Goal: Task Accomplishment & Management: Use online tool/utility

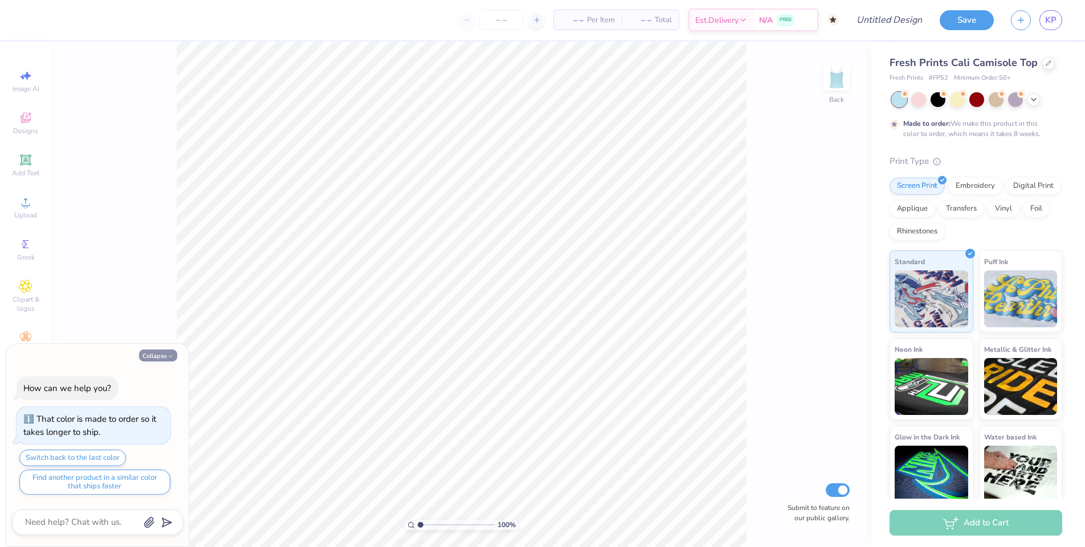
click at [162, 358] on button "Collapse" at bounding box center [158, 356] width 38 height 12
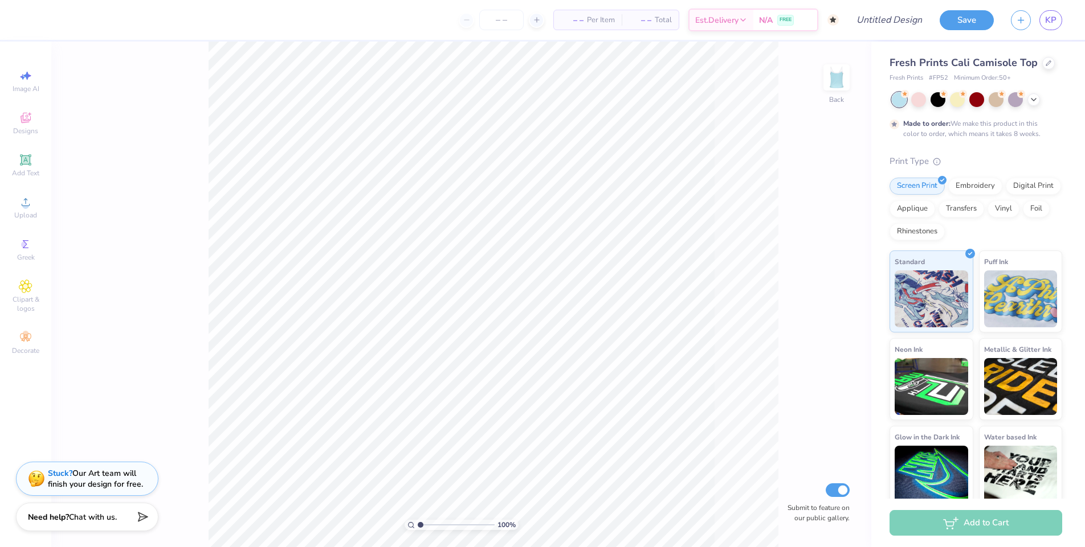
type textarea "x"
click at [1052, 60] on div "Fresh Prints Cali Camisole Top" at bounding box center [975, 62] width 173 height 15
click at [1049, 60] on div at bounding box center [1048, 62] width 13 height 13
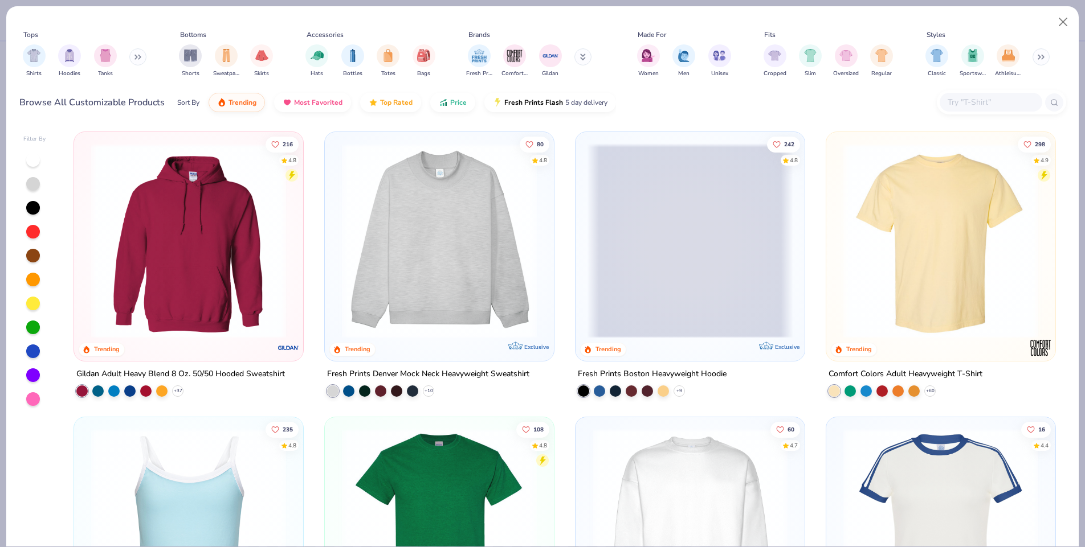
click at [962, 108] on input "text" at bounding box center [990, 102] width 88 height 13
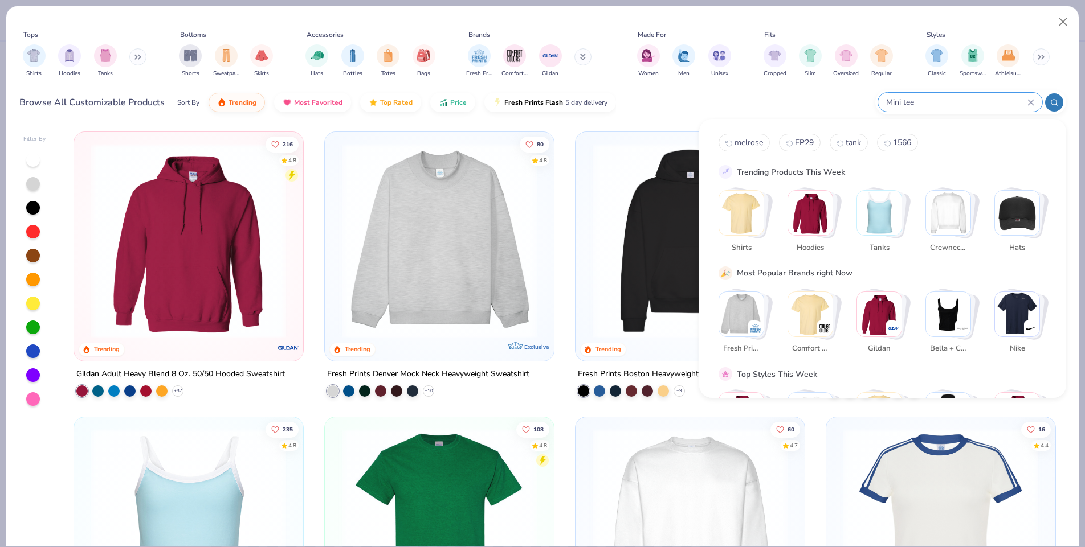
type input "Mini tee"
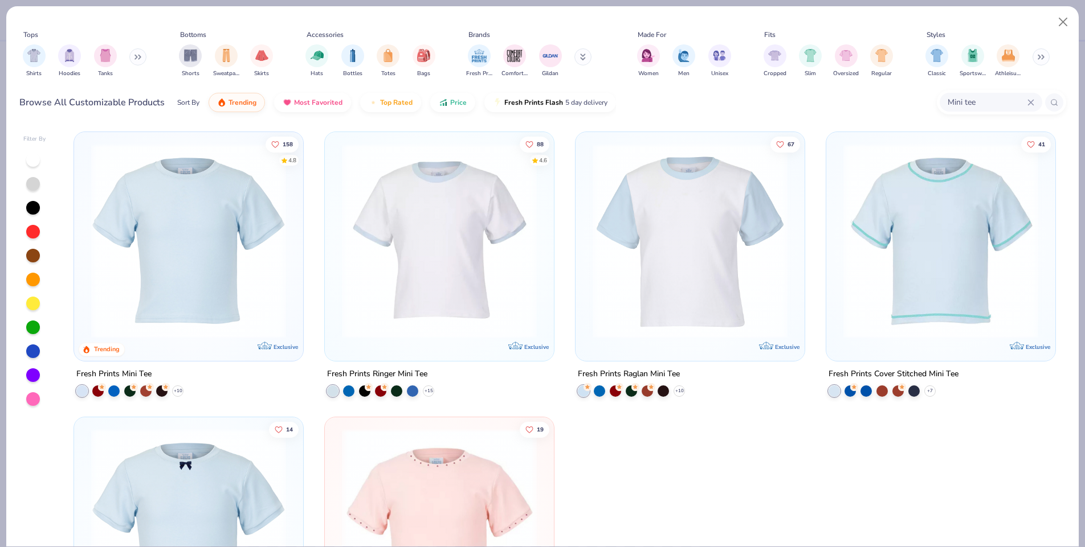
click at [191, 264] on img at bounding box center [188, 241] width 206 height 195
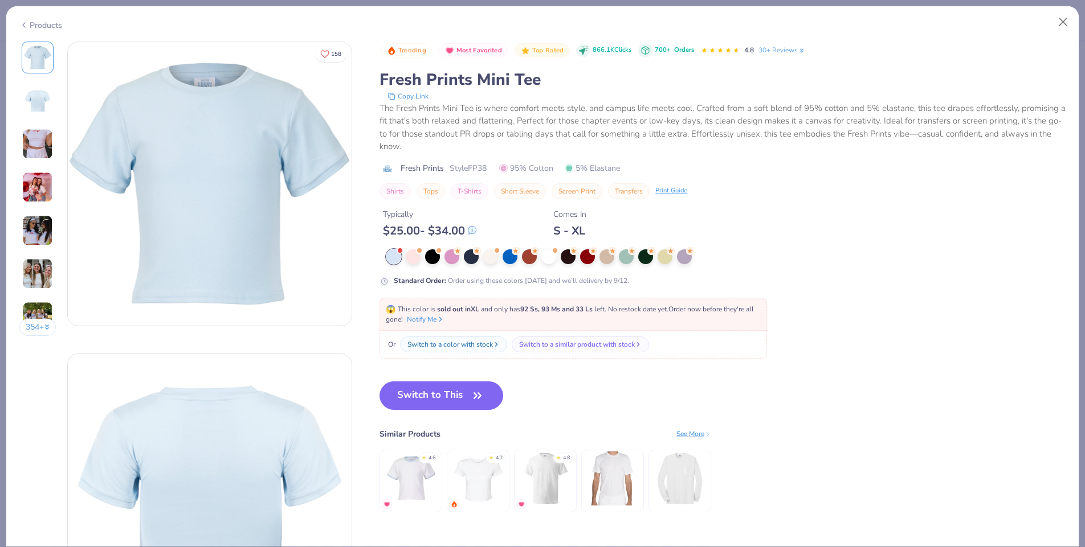
drag, startPoint x: 456, startPoint y: 399, endPoint x: 745, endPoint y: 420, distance: 290.2
click at [456, 399] on button "Switch to This" at bounding box center [441, 396] width 124 height 28
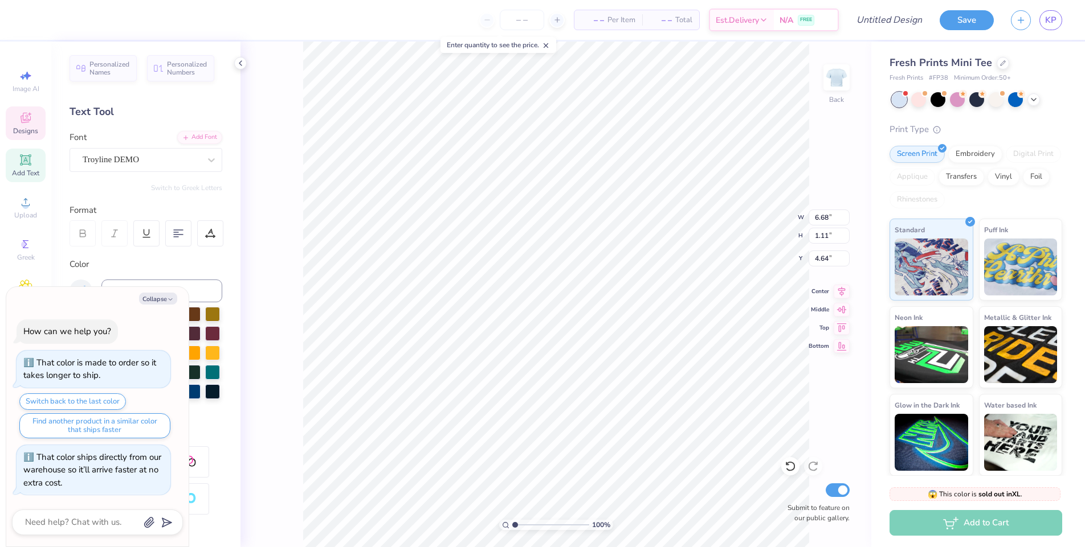
scroll to position [10, 2]
type textarea "x"
type textarea "Zet"
type textarea "x"
type textarea "Ze"
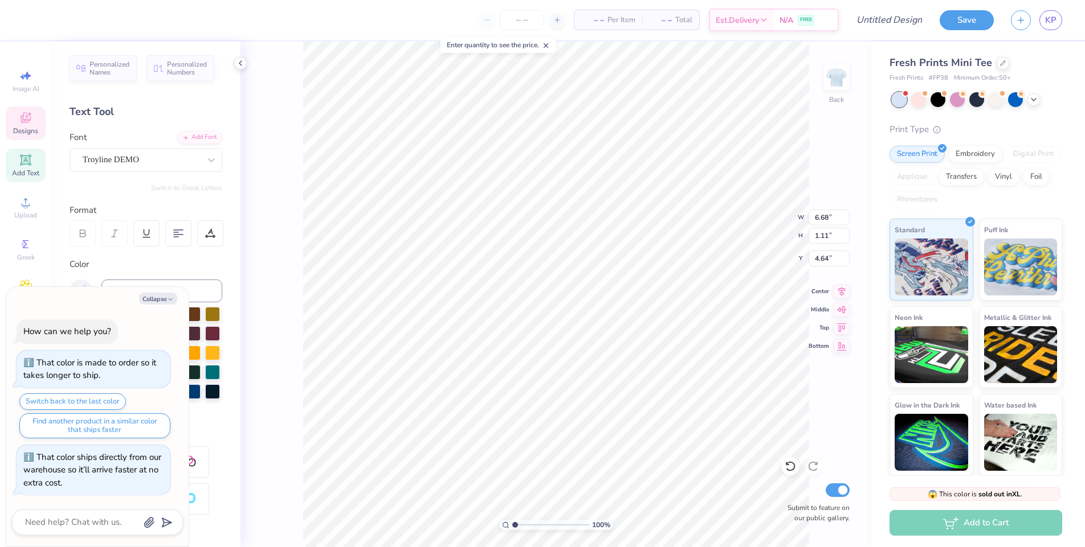
type textarea "x"
type textarea "Z"
type textarea "x"
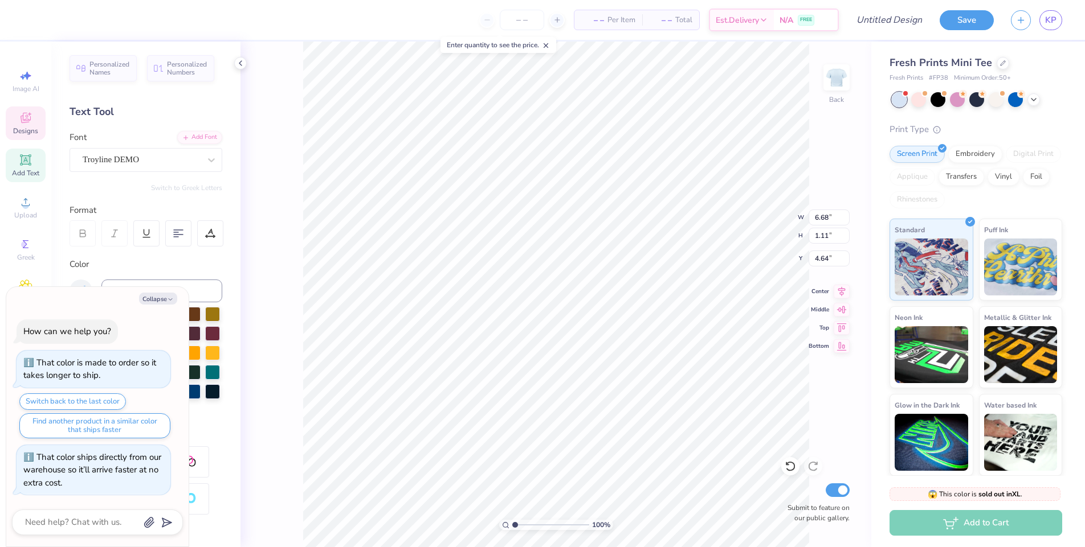
type textarea "A"
type textarea "x"
type textarea "AX"
type textarea "x"
type textarea "AXO"
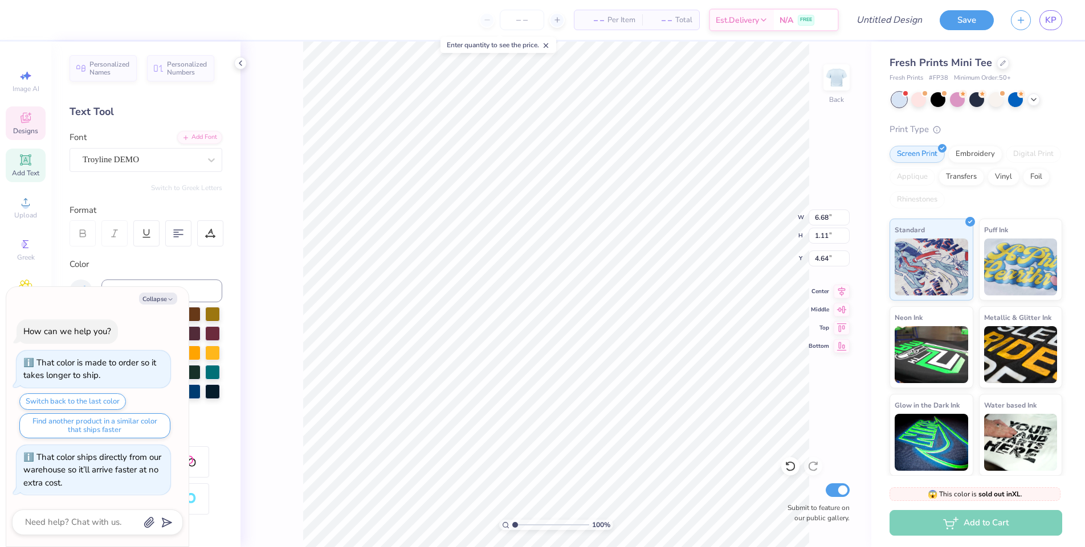
scroll to position [10, 2]
type textarea "x"
type textarea "AX"
type textarea "x"
type textarea "A"
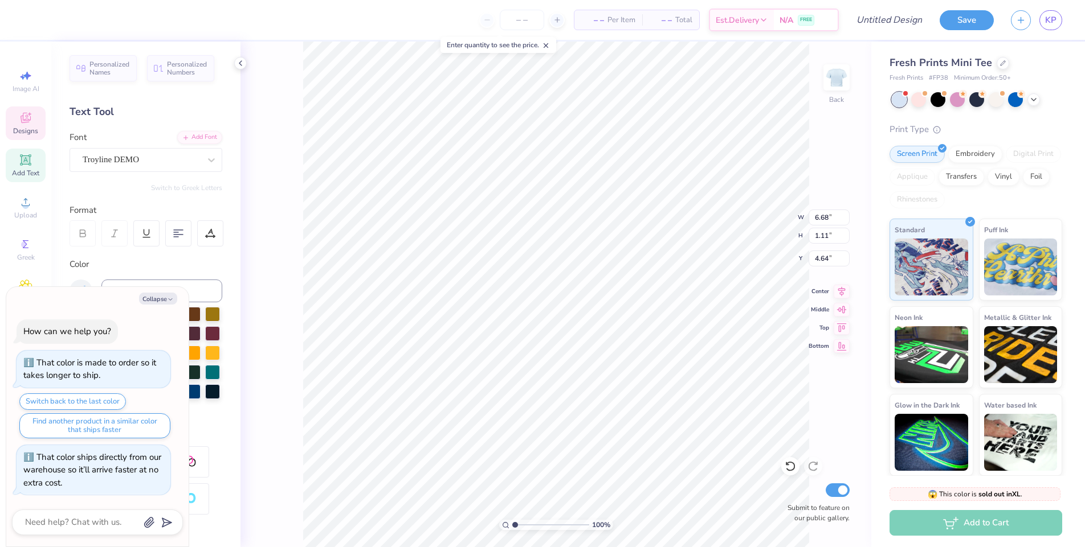
type textarea "x"
type textarea "Al"
type textarea "x"
type textarea "Alph"
type textarea "x"
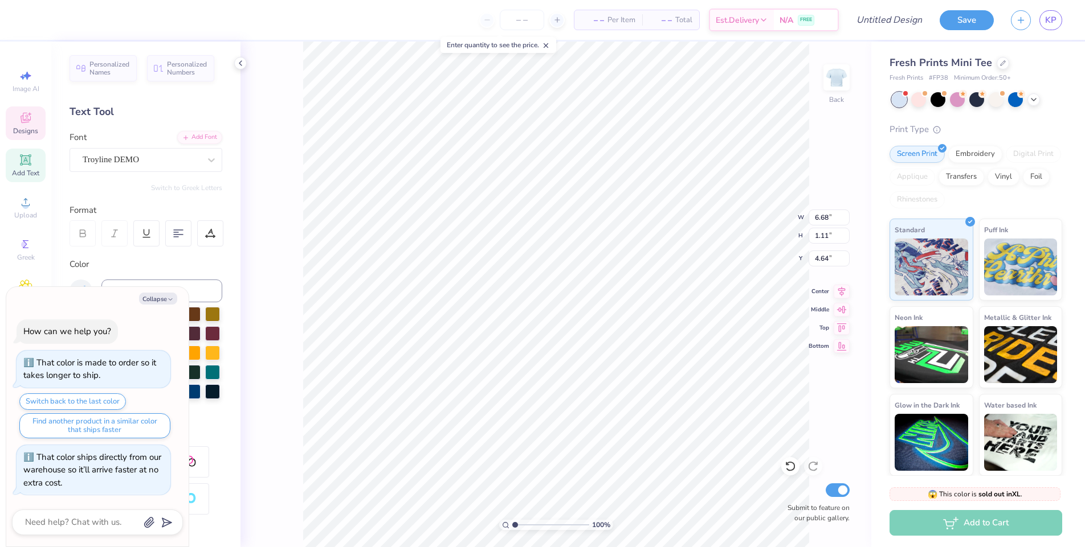
type textarea "Alpha"
type textarea "x"
type textarea "Alpha"
type textarea "x"
type textarea "Alpha C"
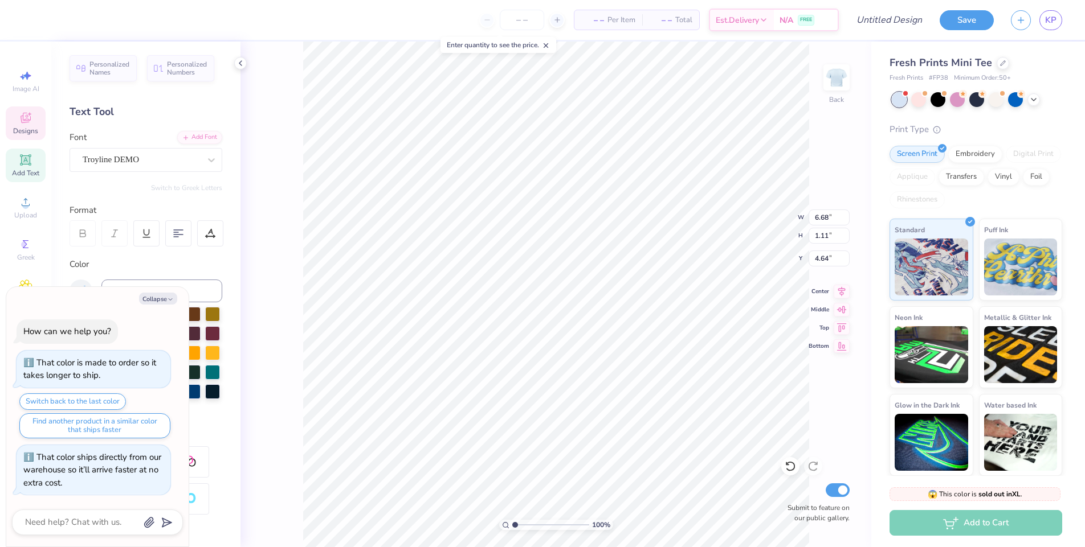
type textarea "x"
type textarea "Alpha Ch"
type textarea "x"
type textarea "Alpha Chi"
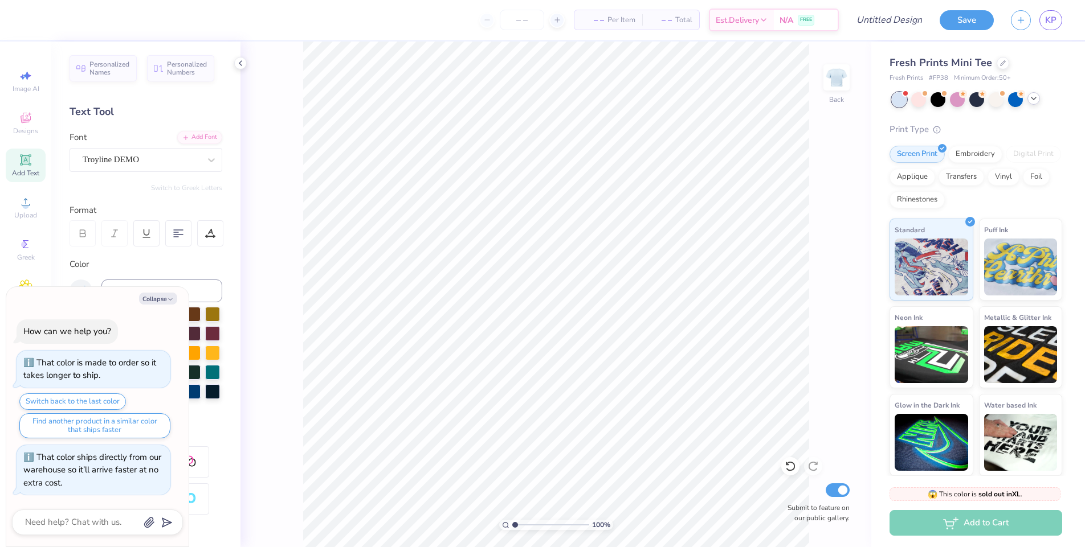
click at [1038, 97] on div at bounding box center [1033, 98] width 13 height 13
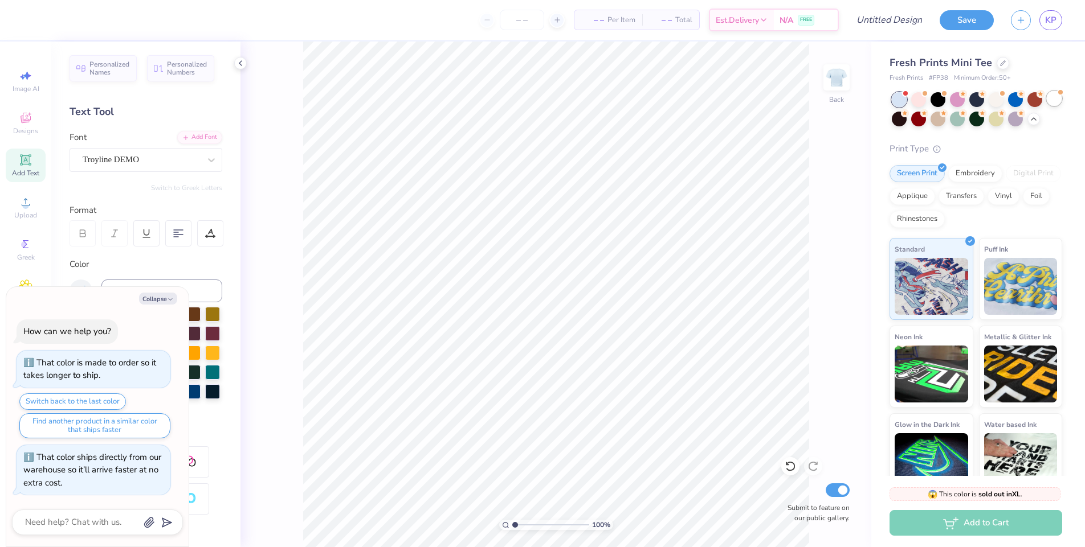
click at [1046, 106] on div at bounding box center [1053, 98] width 15 height 15
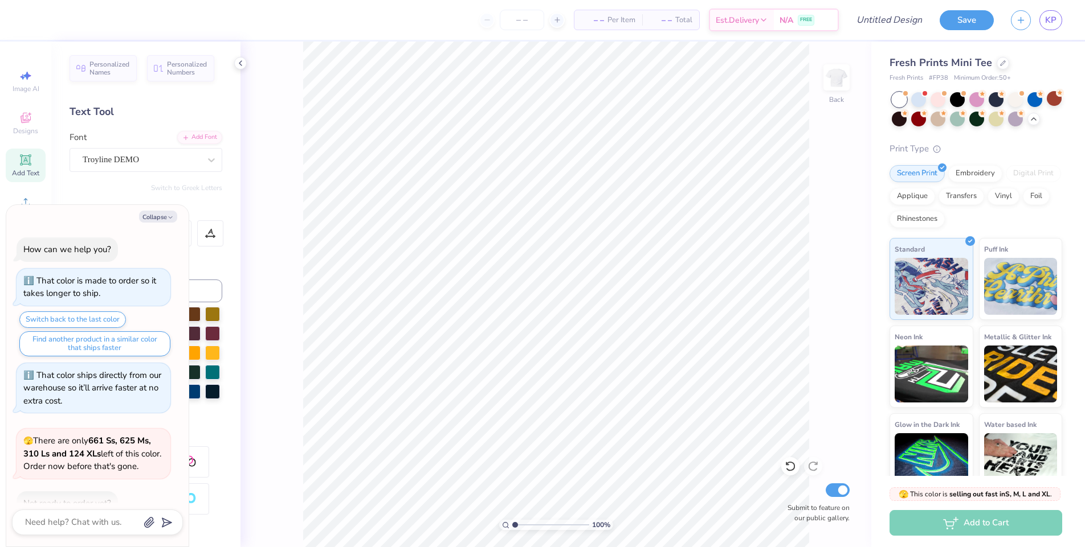
scroll to position [66, 0]
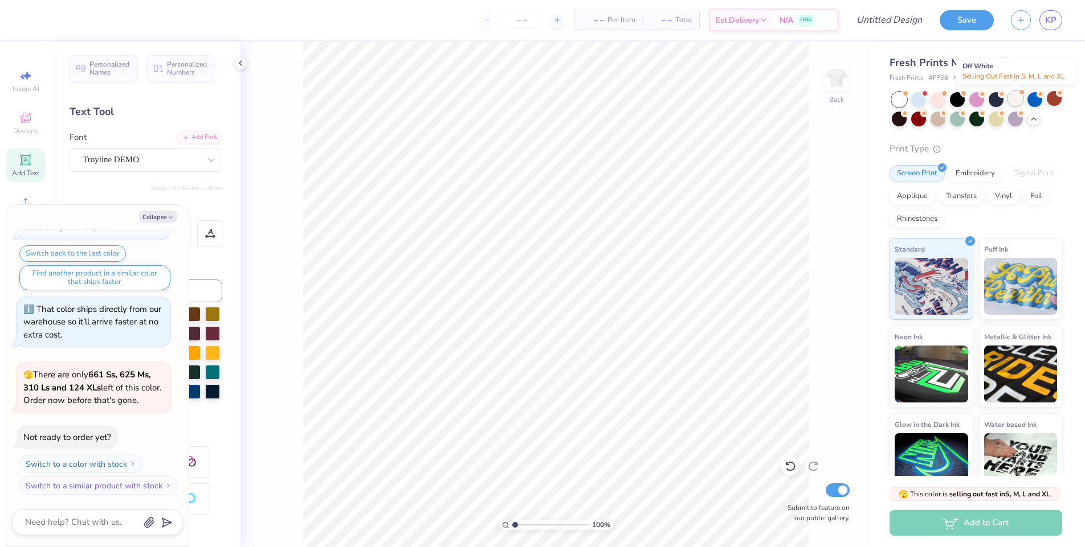
click at [1013, 97] on div at bounding box center [1015, 98] width 15 height 15
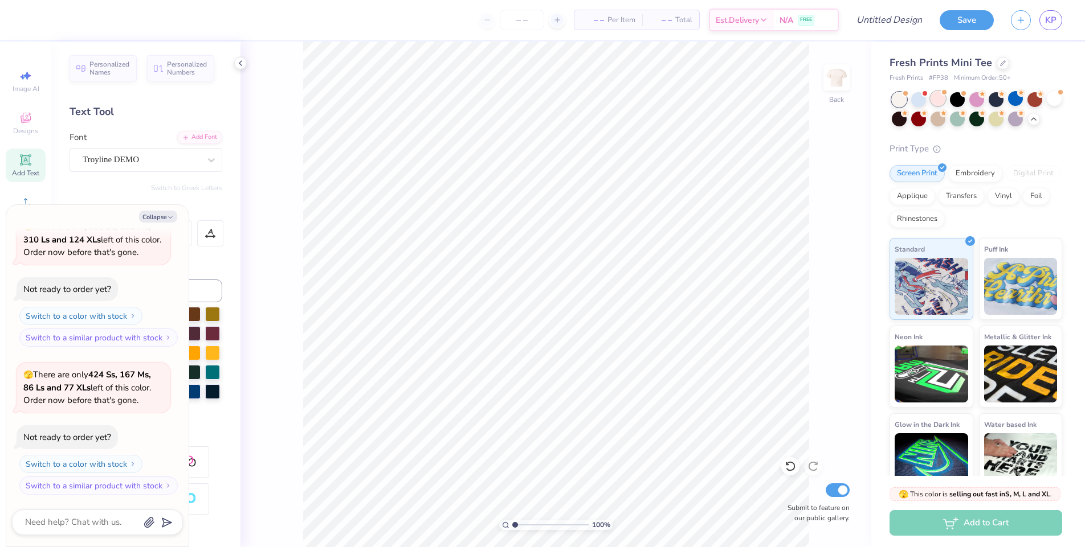
click at [935, 101] on div at bounding box center [937, 98] width 15 height 15
click at [919, 103] on div at bounding box center [918, 98] width 15 height 15
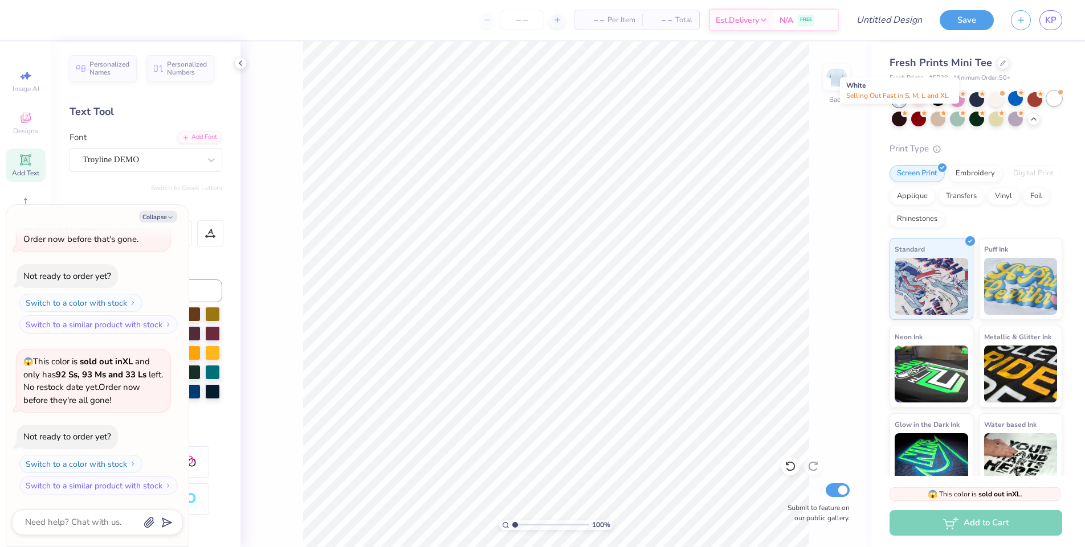
click at [1046, 106] on div at bounding box center [1053, 98] width 15 height 15
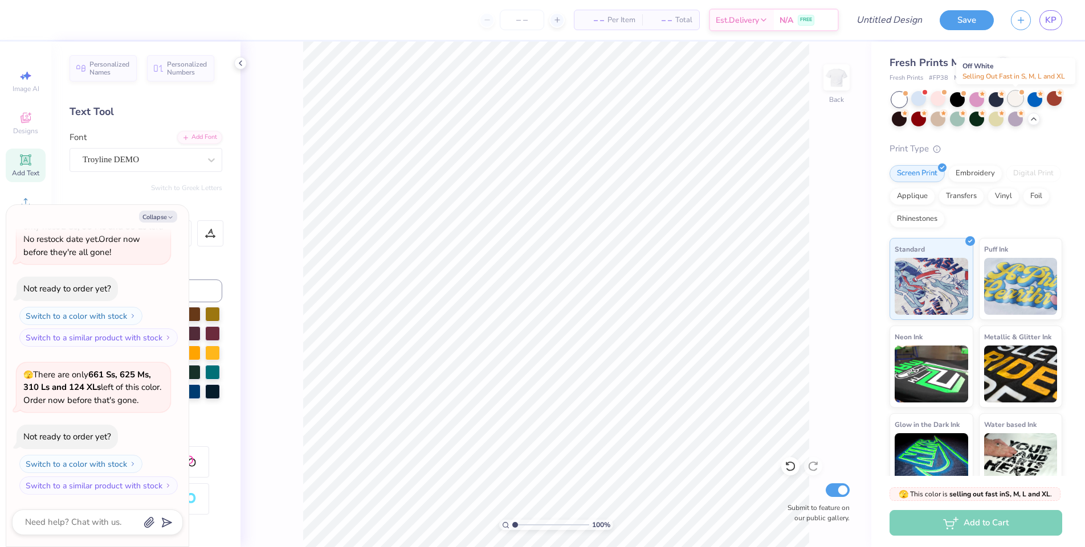
click at [1011, 99] on div at bounding box center [1015, 98] width 15 height 15
click at [921, 100] on div at bounding box center [918, 98] width 15 height 15
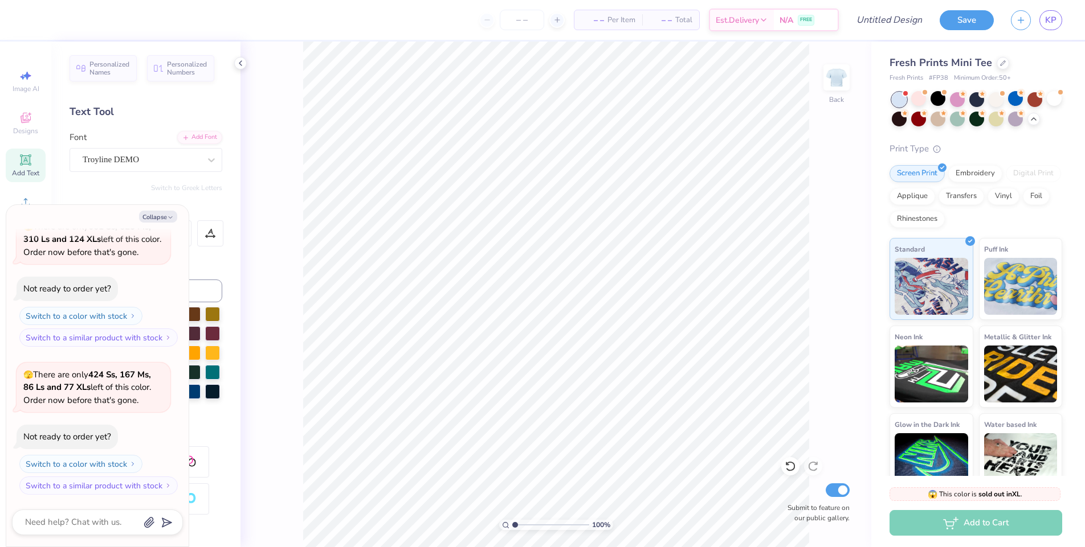
scroll to position [980, 0]
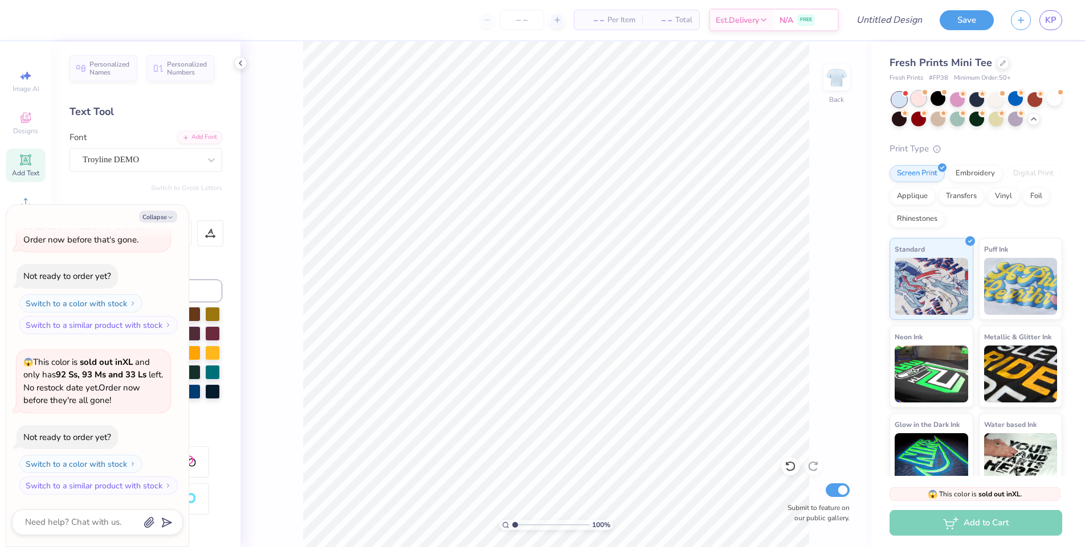
click at [916, 100] on div at bounding box center [918, 98] width 15 height 15
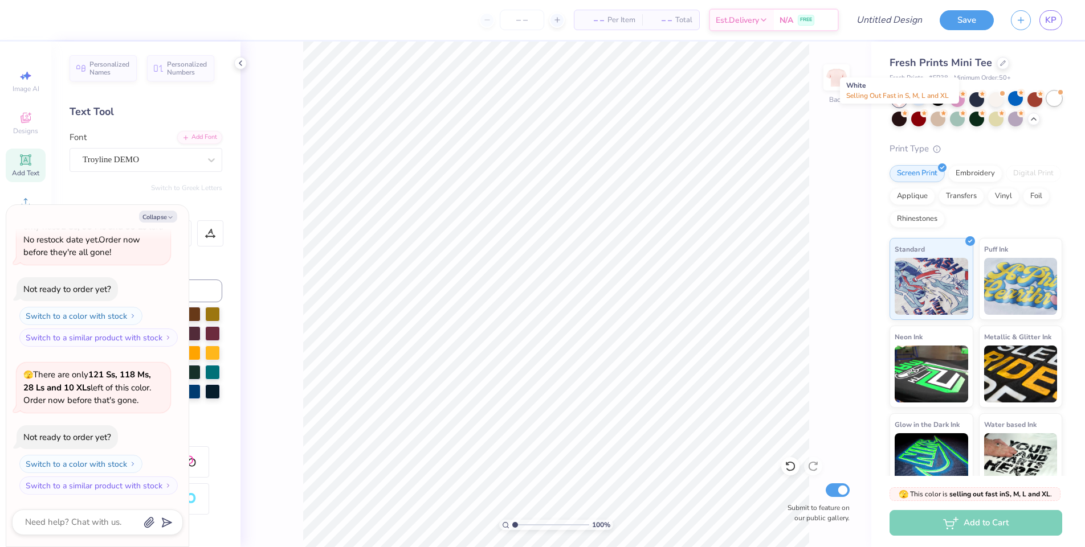
click at [1046, 106] on div at bounding box center [1053, 98] width 15 height 15
click at [942, 103] on div at bounding box center [937, 98] width 15 height 15
click at [990, 101] on div at bounding box center [995, 98] width 15 height 15
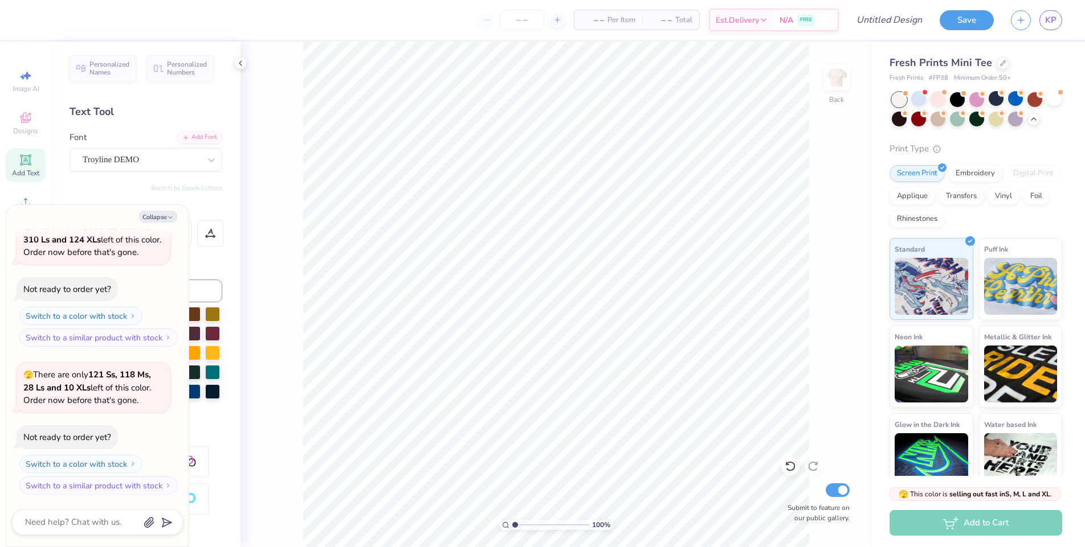
scroll to position [1573, 0]
click at [926, 122] on div at bounding box center [918, 118] width 15 height 15
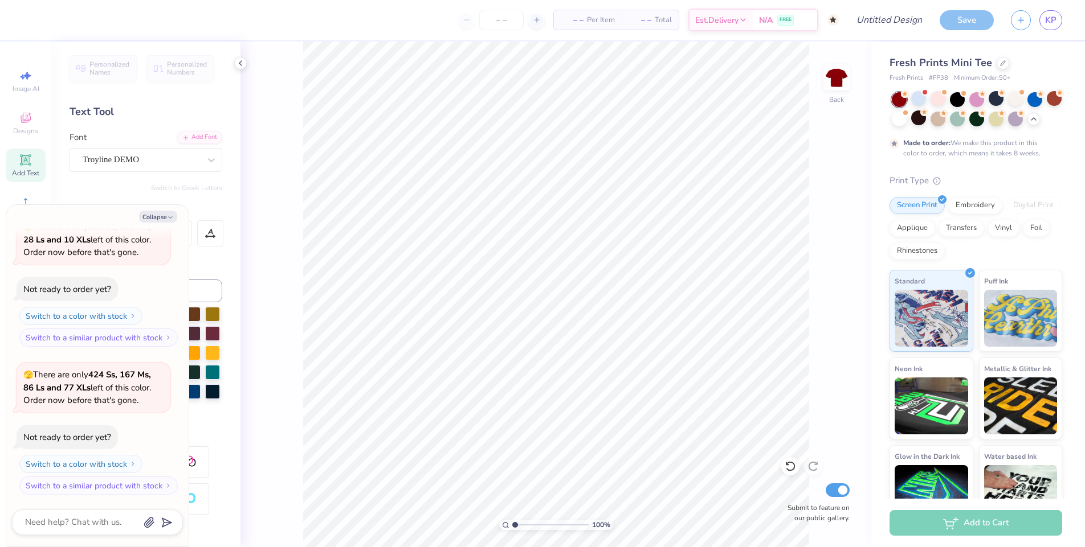
scroll to position [1667, 0]
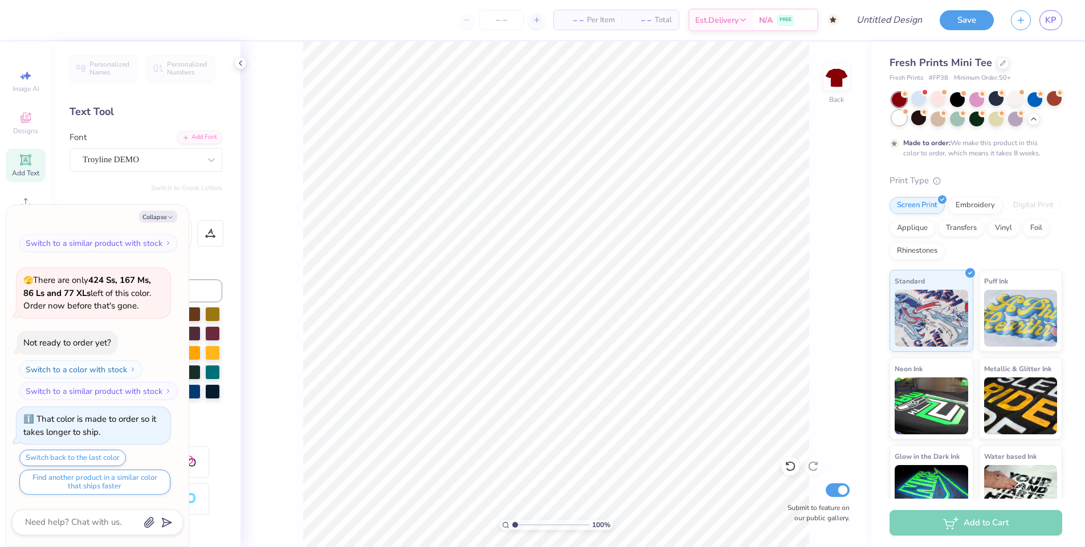
click at [906, 118] on div at bounding box center [899, 118] width 15 height 15
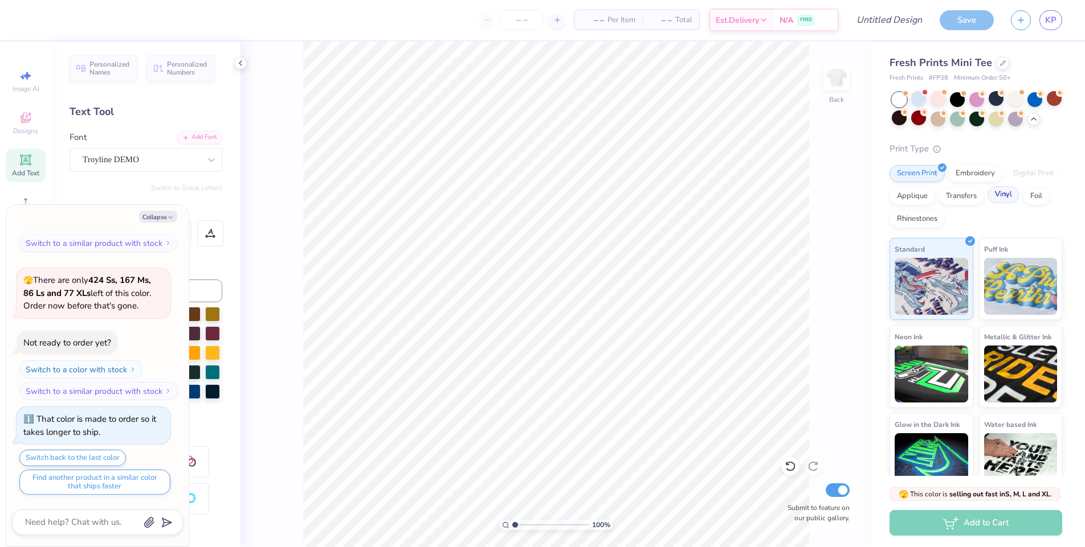
scroll to position [1872, 0]
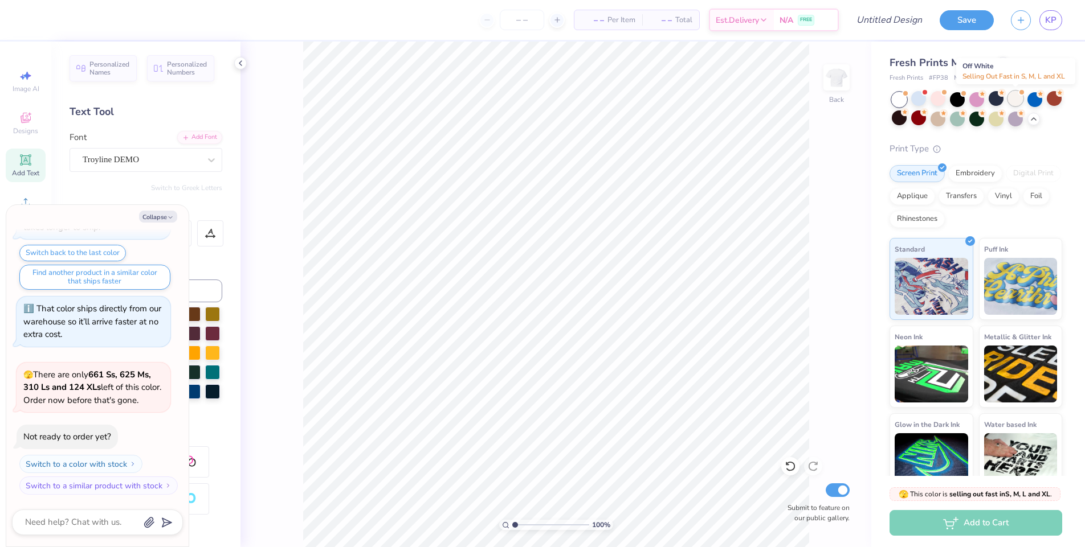
click at [1015, 98] on div at bounding box center [1015, 98] width 15 height 15
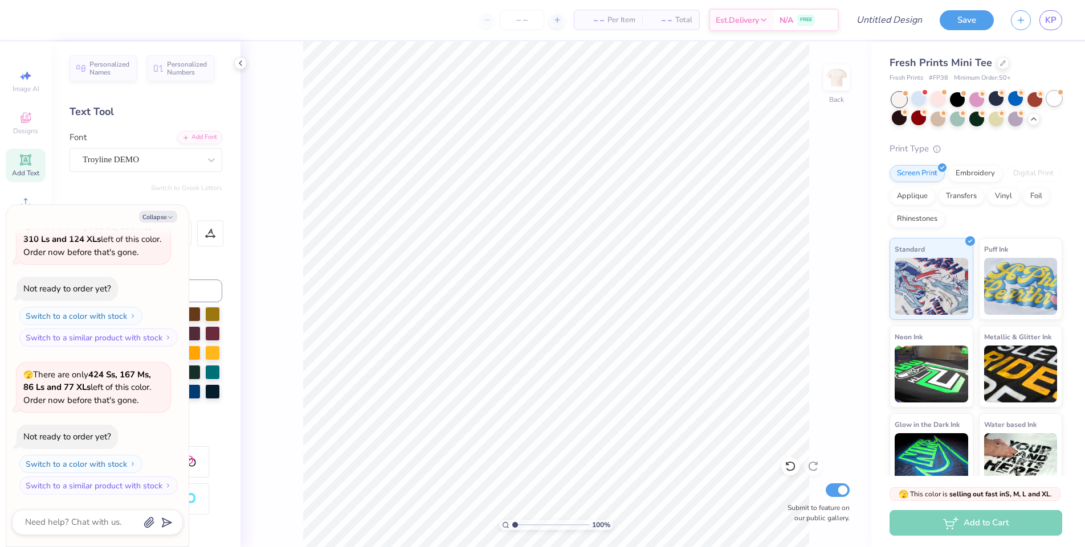
click at [1046, 106] on div at bounding box center [1053, 98] width 15 height 15
click at [1003, 61] on div at bounding box center [1002, 62] width 13 height 13
type textarea "x"
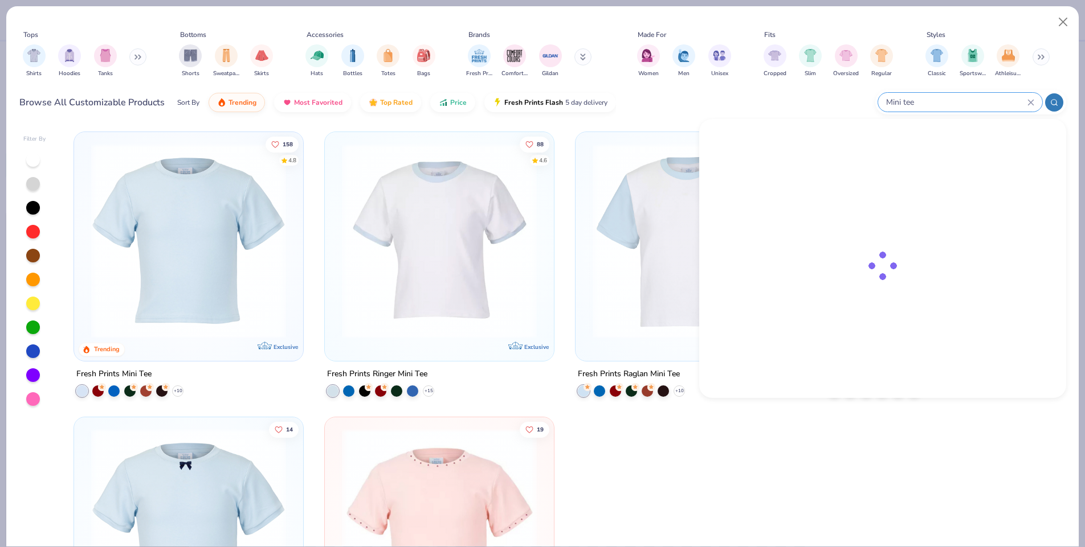
drag, startPoint x: 969, startPoint y: 100, endPoint x: 948, endPoint y: 104, distance: 21.5
click at [952, 102] on input "Mini tee" at bounding box center [956, 102] width 142 height 13
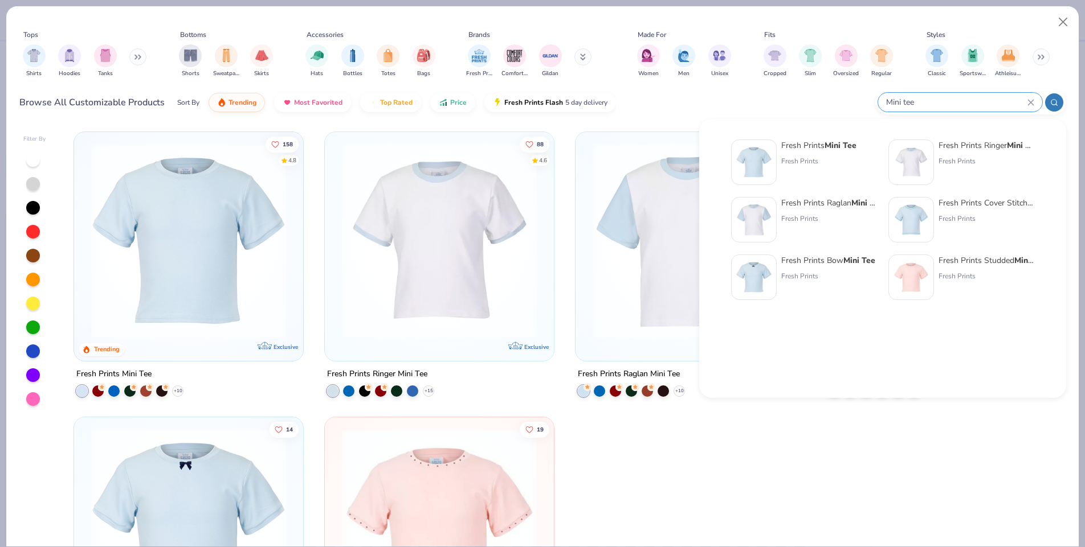
drag, startPoint x: 885, startPoint y: 103, endPoint x: 797, endPoint y: 100, distance: 88.3
click at [797, 100] on div "Browse All Customizable Products Sort By Trending Most Favorited Top Rated Pric…" at bounding box center [542, 103] width 1046 height 32
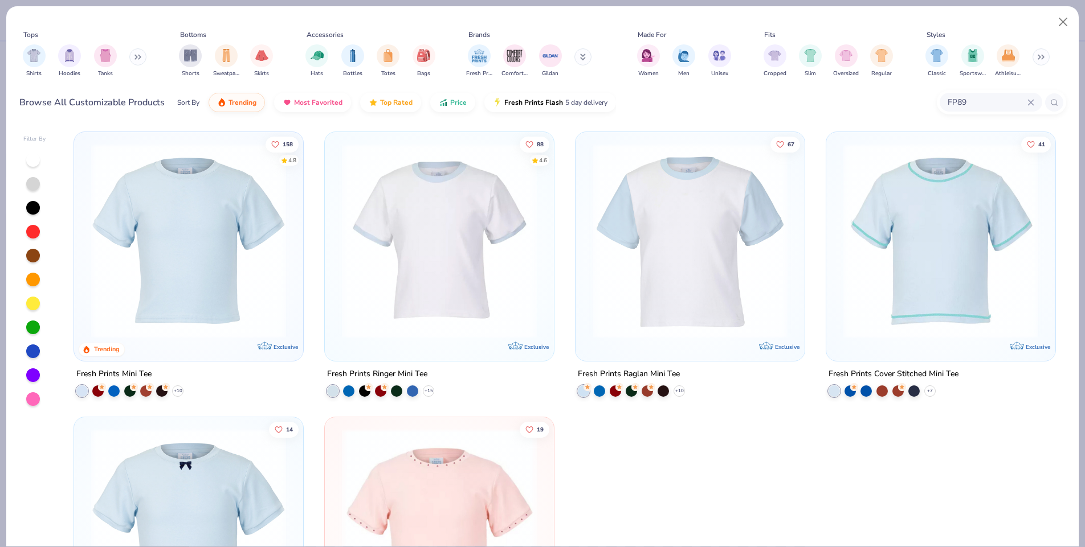
click at [985, 108] on input "FP89" at bounding box center [986, 102] width 81 height 13
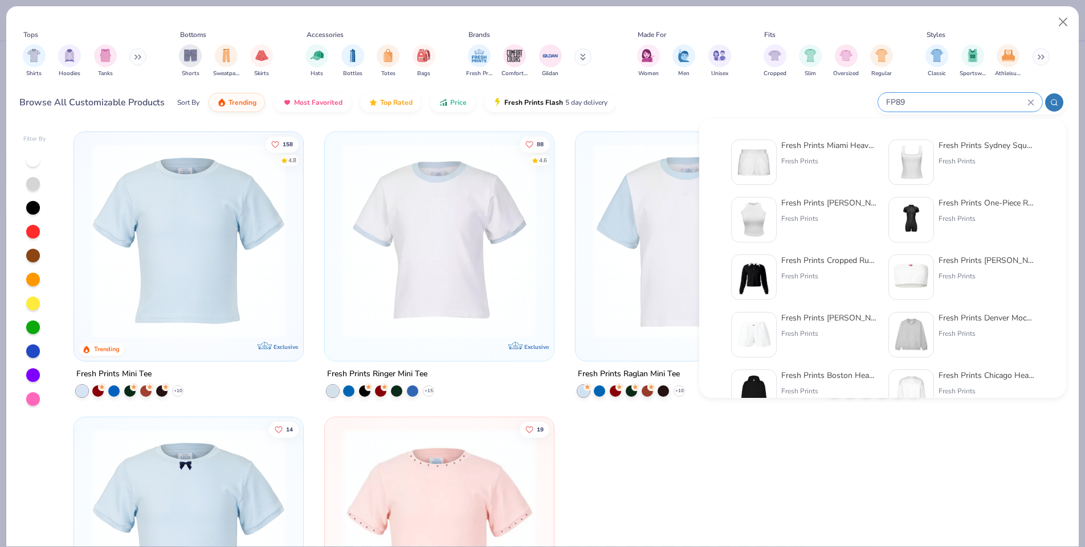
type input "FP89"
click at [814, 163] on div "Fresh Prints" at bounding box center [829, 161] width 96 height 10
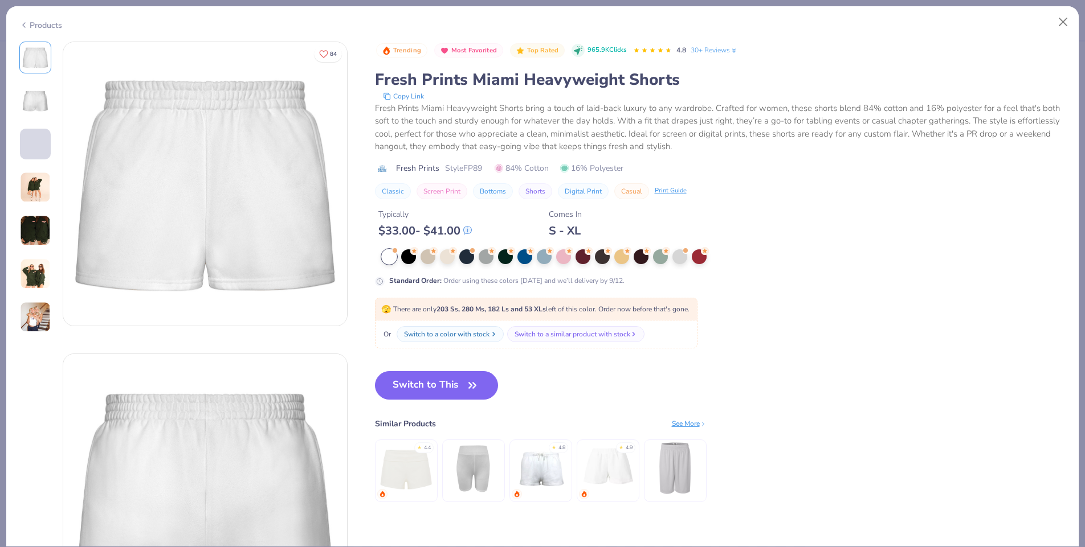
click at [420, 331] on div "Switch to a color with stock" at bounding box center [446, 334] width 85 height 10
click at [440, 389] on button "Switch to This" at bounding box center [437, 385] width 124 height 28
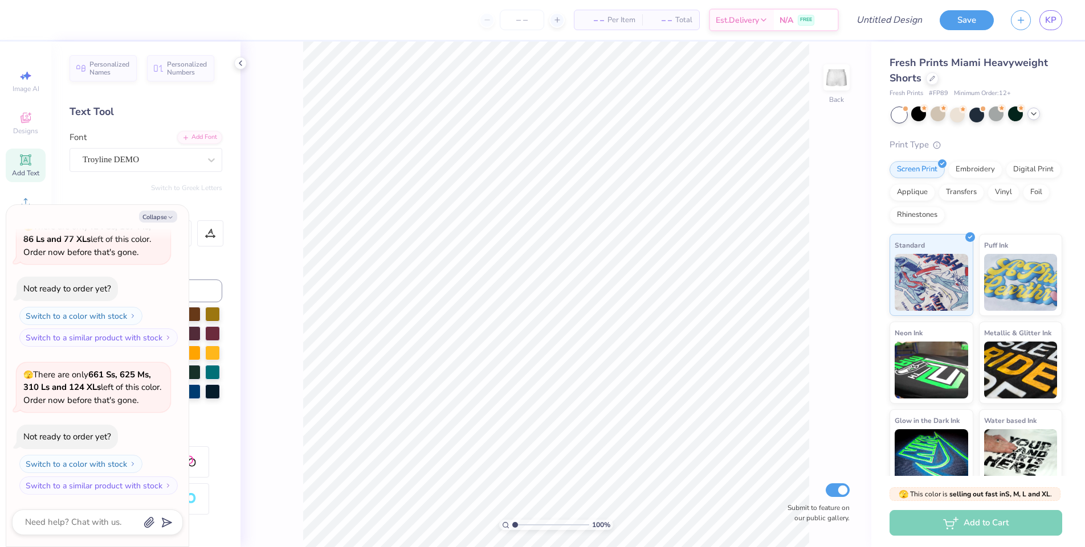
click at [1038, 115] on div at bounding box center [1033, 114] width 13 height 13
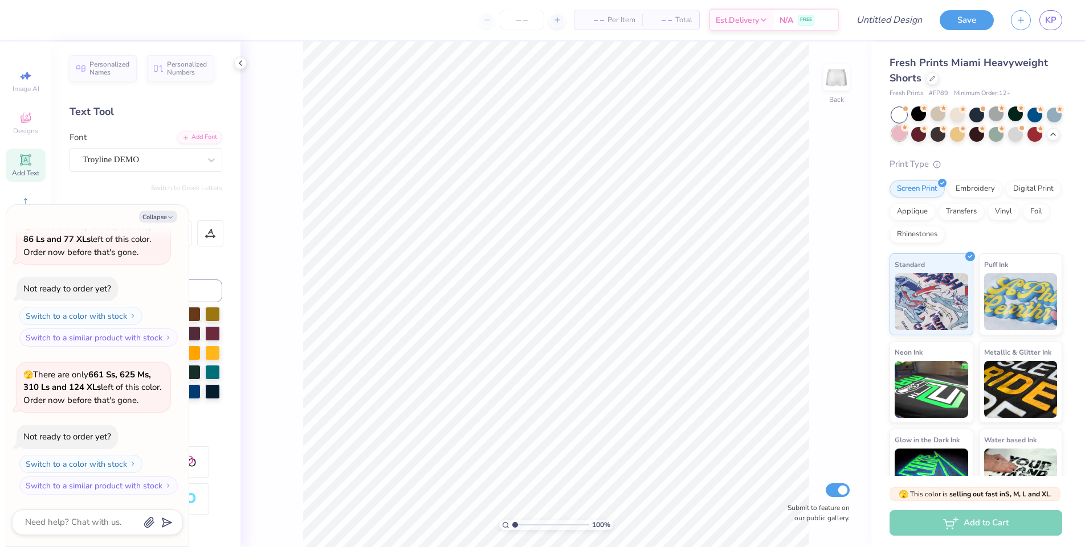
click at [906, 136] on div at bounding box center [899, 133] width 15 height 15
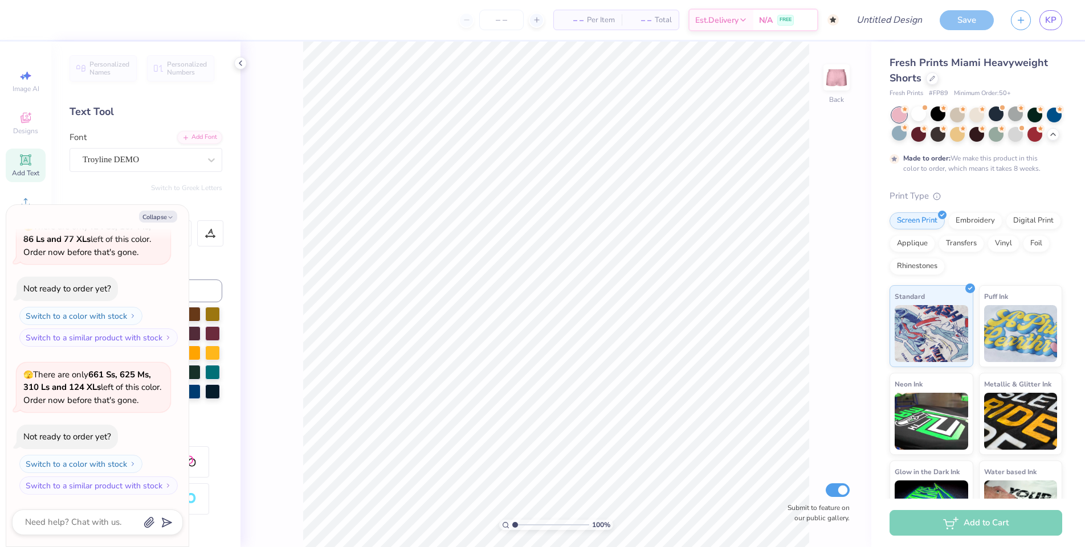
scroll to position [2263, 0]
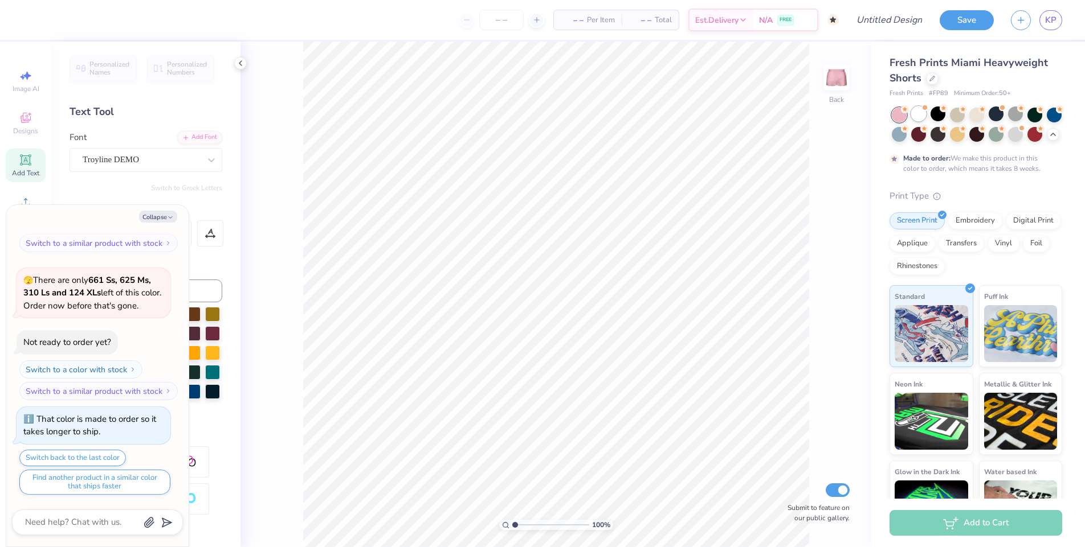
click at [915, 116] on div at bounding box center [918, 114] width 15 height 15
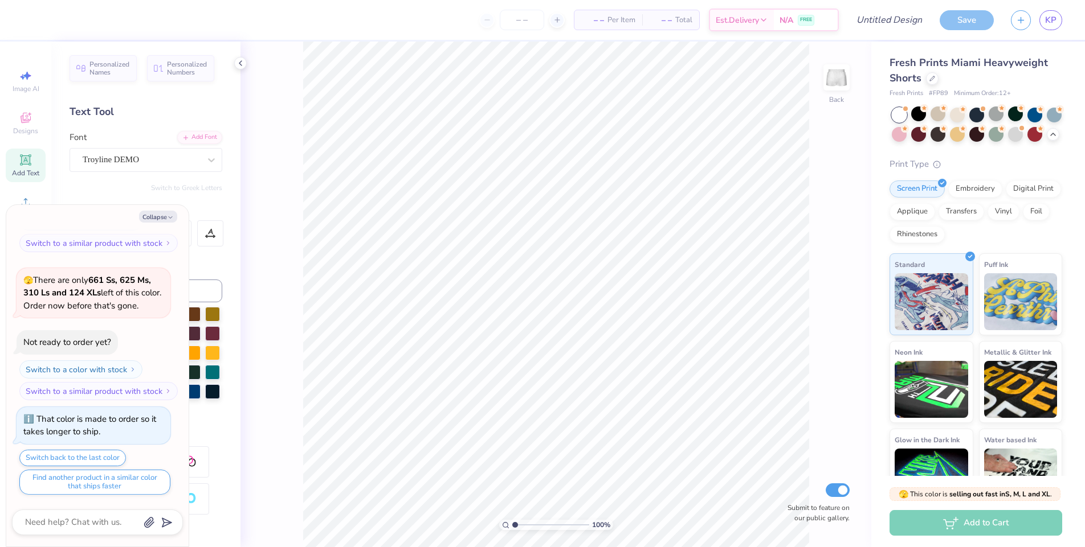
scroll to position [2468, 0]
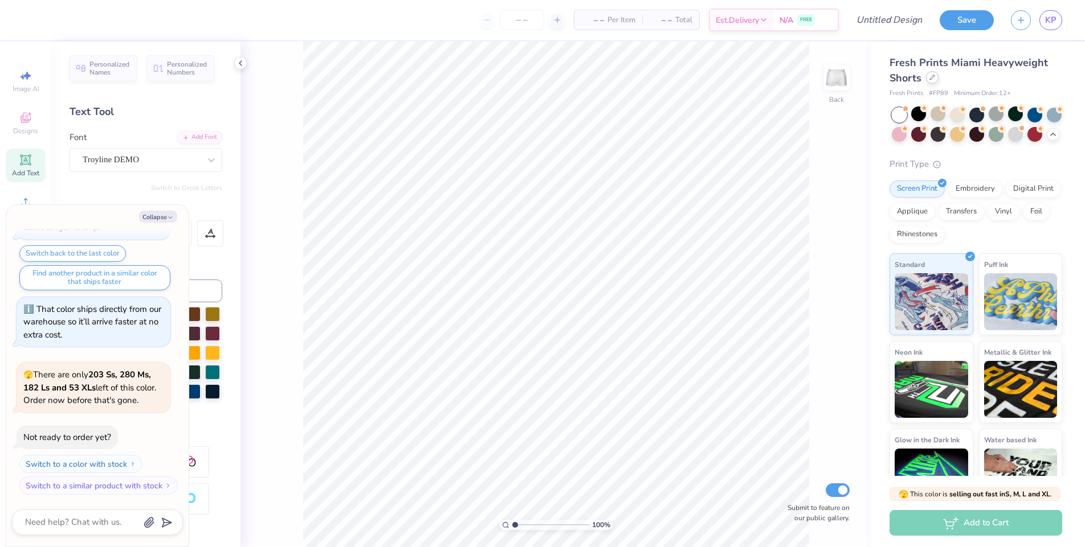
click at [930, 75] on icon at bounding box center [932, 78] width 6 height 6
type textarea "x"
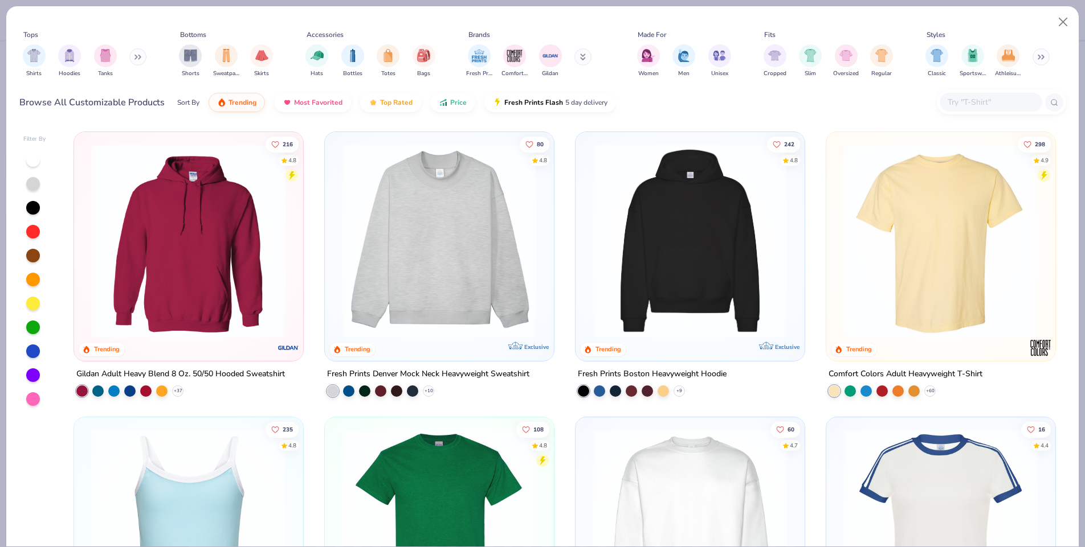
click at [945, 96] on div at bounding box center [990, 102] width 103 height 19
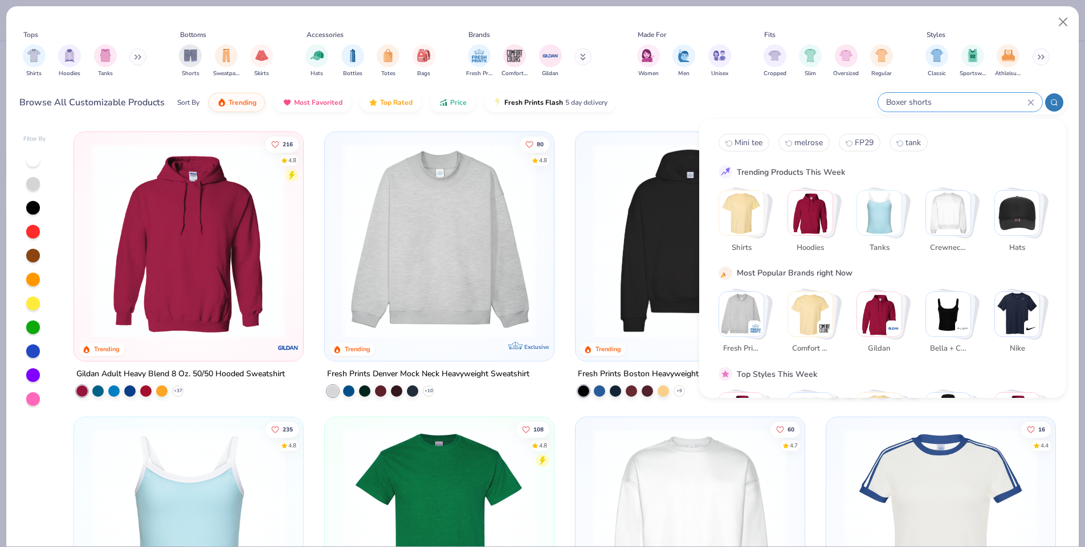
type input "Boxer shorts"
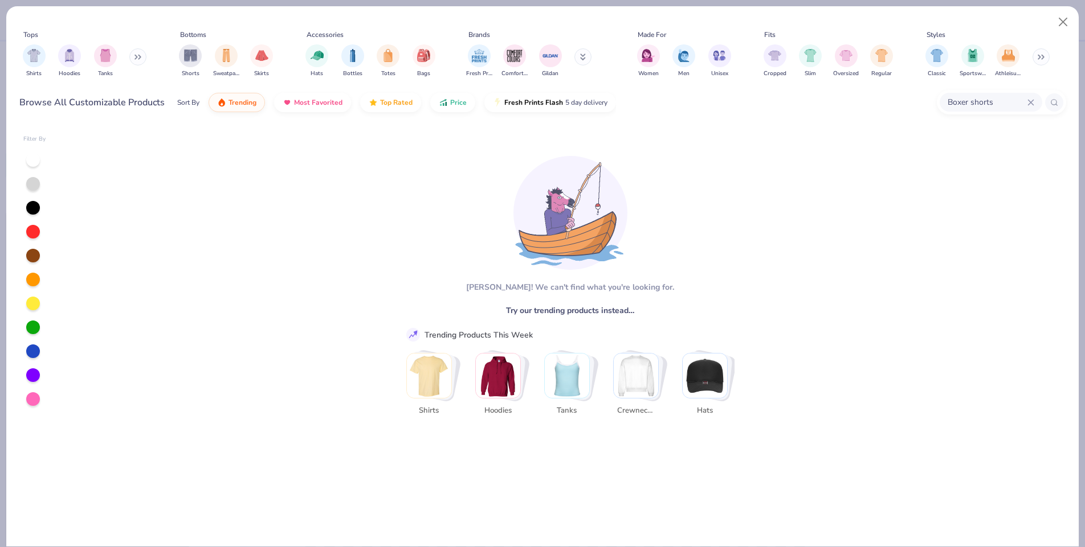
click at [1035, 101] on div "Boxer shorts" at bounding box center [990, 102] width 103 height 19
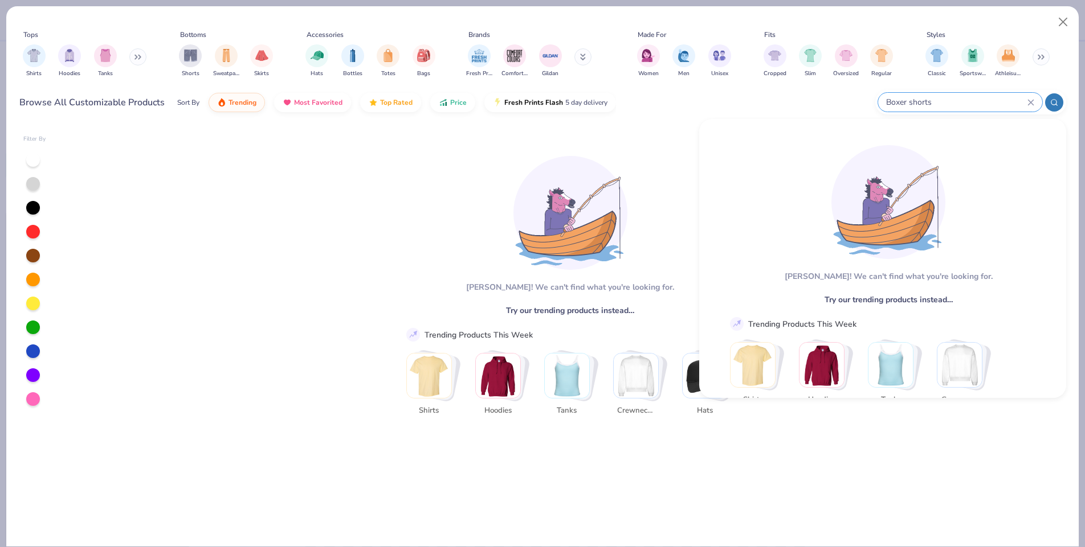
click at [1030, 101] on icon at bounding box center [1030, 102] width 7 height 7
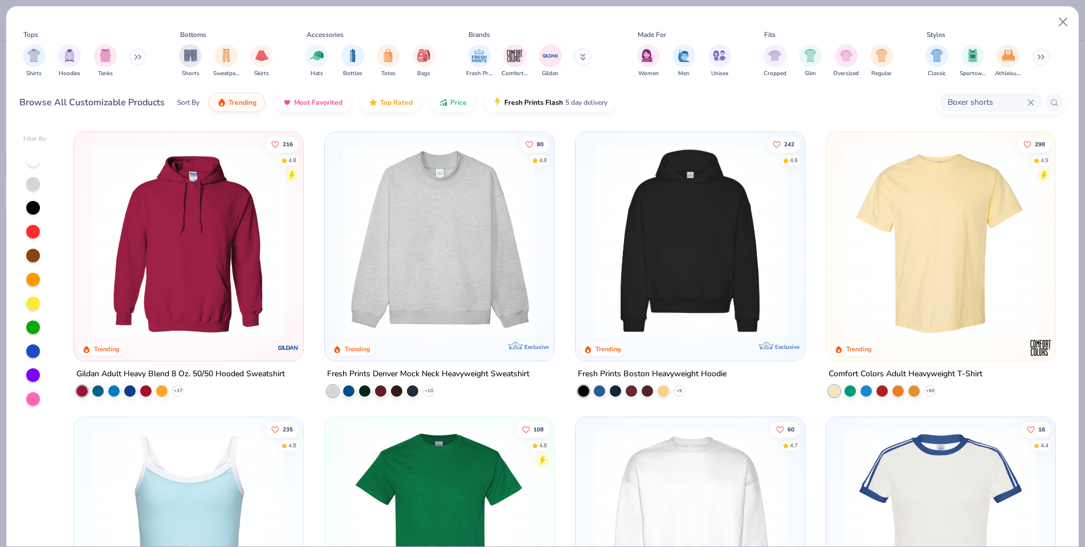
click at [1029, 101] on icon at bounding box center [1030, 102] width 5 height 5
type input "M"
click at [480, 233] on img at bounding box center [439, 241] width 206 height 195
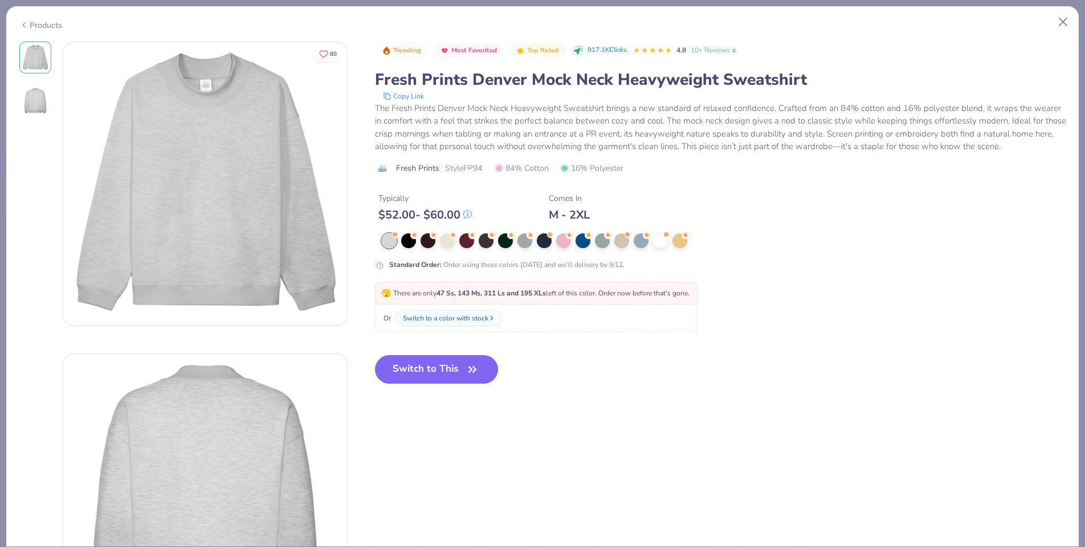
click at [437, 374] on button "Switch to This" at bounding box center [437, 369] width 124 height 28
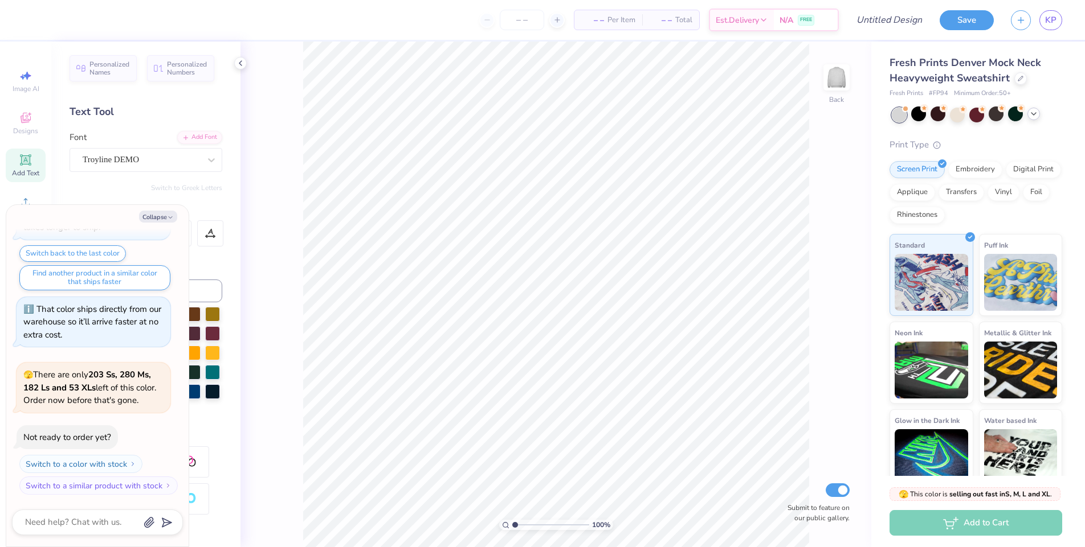
click at [1028, 115] on div at bounding box center [1033, 114] width 13 height 13
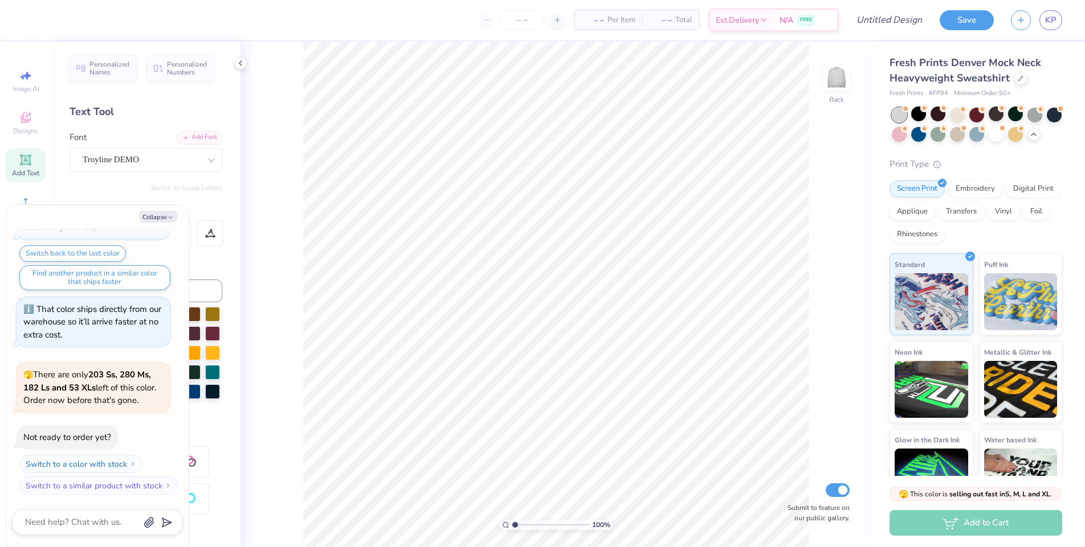
drag, startPoint x: 993, startPoint y: 136, endPoint x: 1024, endPoint y: 141, distance: 31.1
click at [1025, 142] on div at bounding box center [977, 125] width 170 height 34
click at [1003, 133] on div at bounding box center [995, 133] width 15 height 15
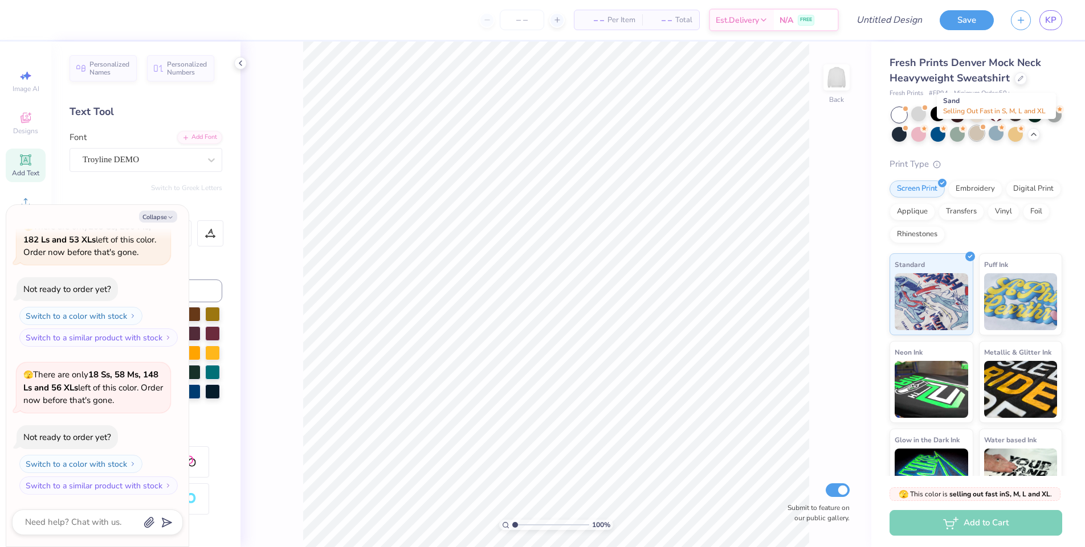
click at [984, 136] on div at bounding box center [976, 133] width 15 height 15
click at [906, 135] on div at bounding box center [899, 133] width 15 height 15
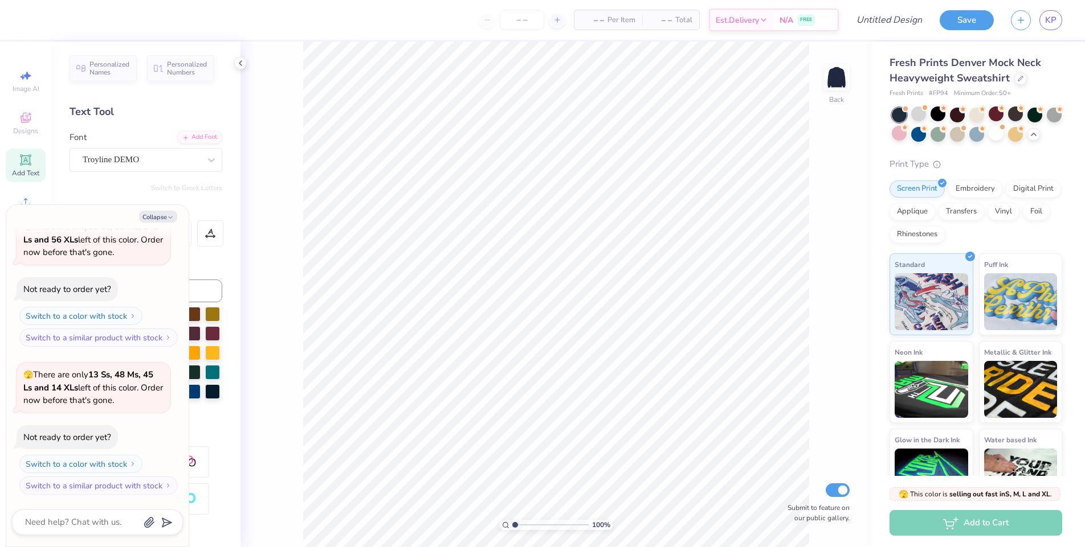
scroll to position [2912, 0]
click at [913, 116] on div at bounding box center [918, 114] width 15 height 15
click at [1022, 77] on div at bounding box center [1020, 77] width 13 height 13
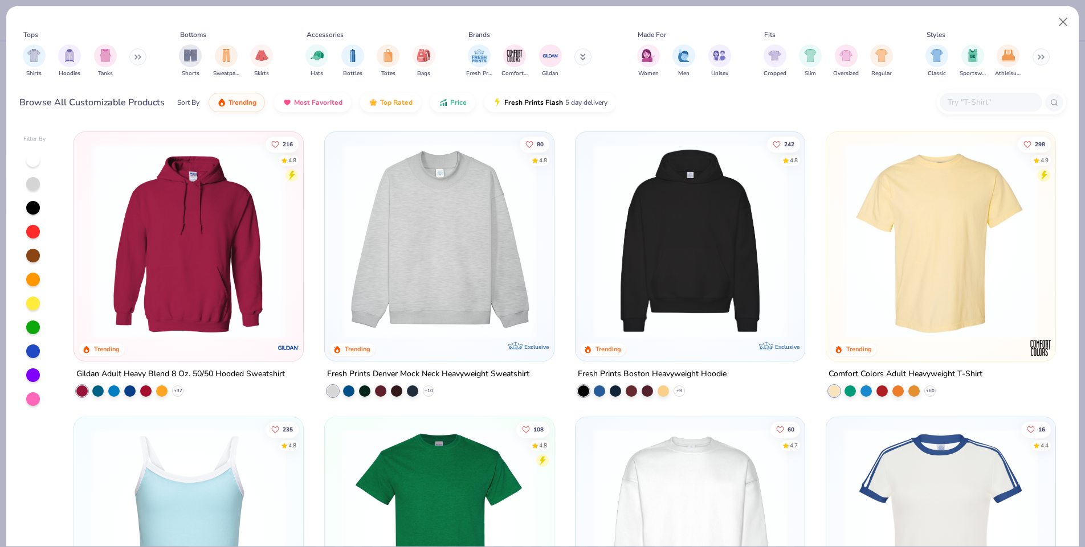
click at [692, 238] on img at bounding box center [690, 241] width 206 height 195
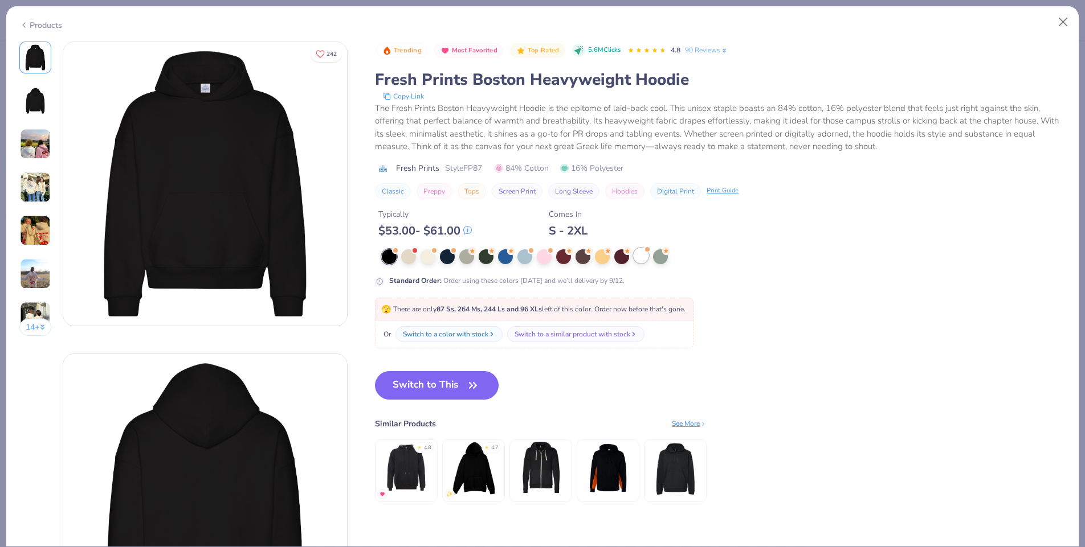
click at [641, 259] on div at bounding box center [640, 255] width 15 height 15
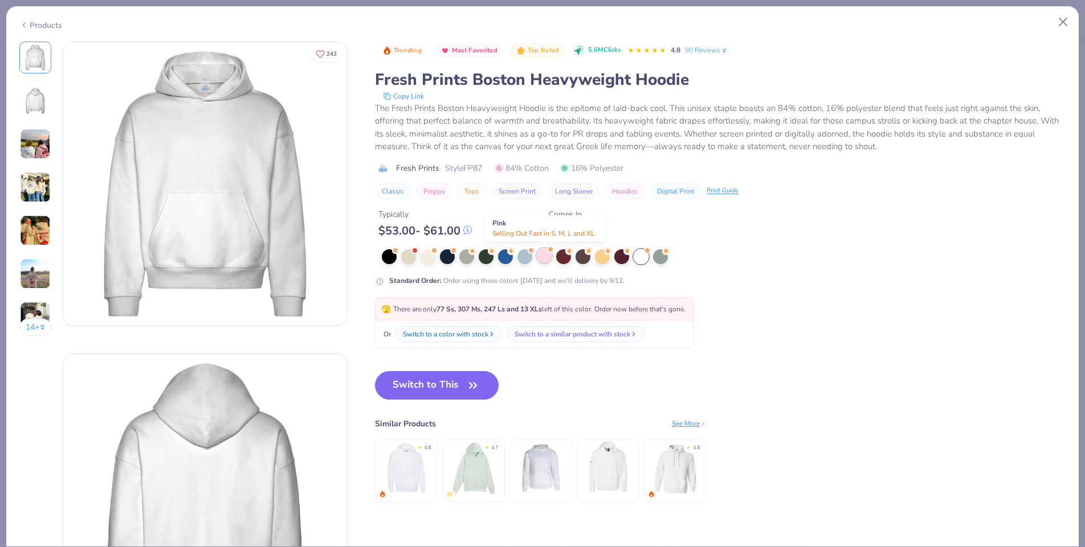
click at [547, 255] on div at bounding box center [544, 255] width 15 height 15
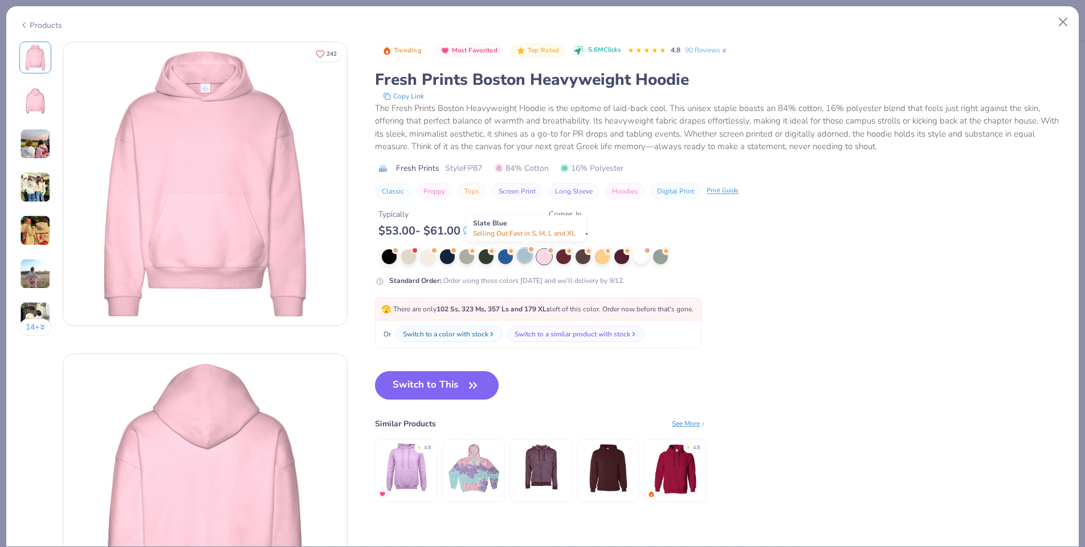
click at [521, 253] on div at bounding box center [524, 255] width 15 height 15
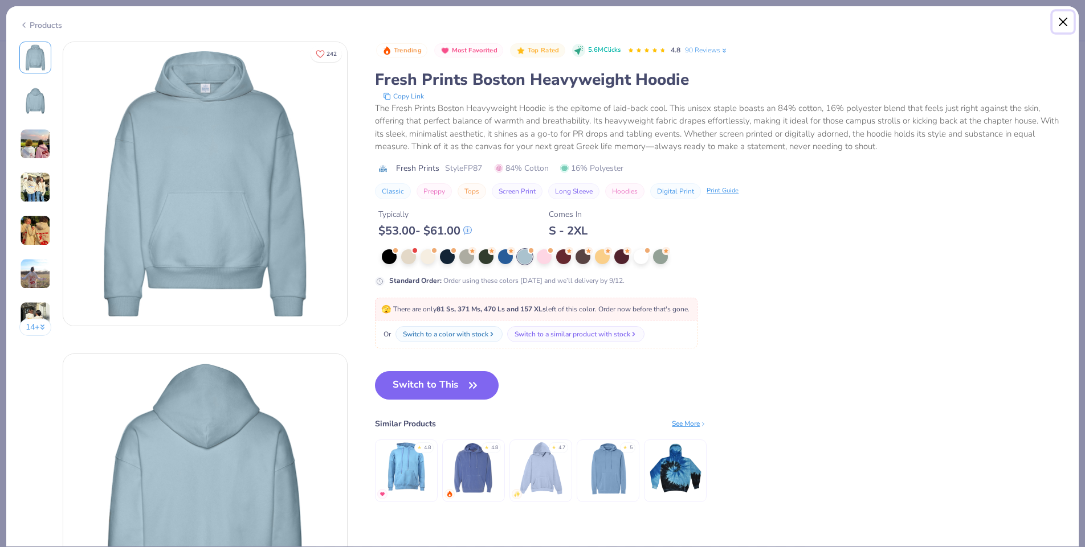
click at [1066, 26] on button "Close" at bounding box center [1063, 22] width 22 height 22
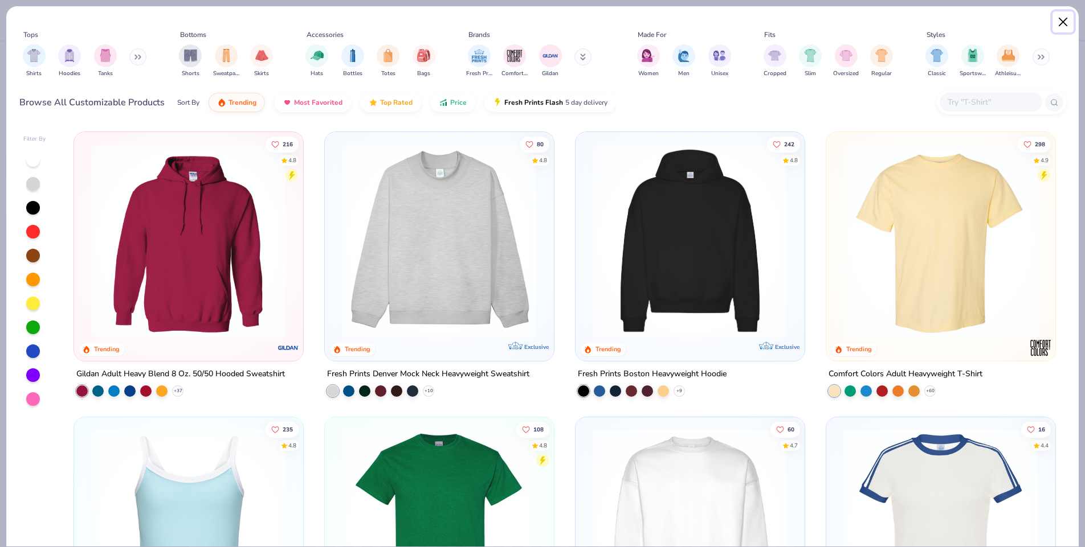
click at [1060, 21] on button "Close" at bounding box center [1063, 22] width 22 height 22
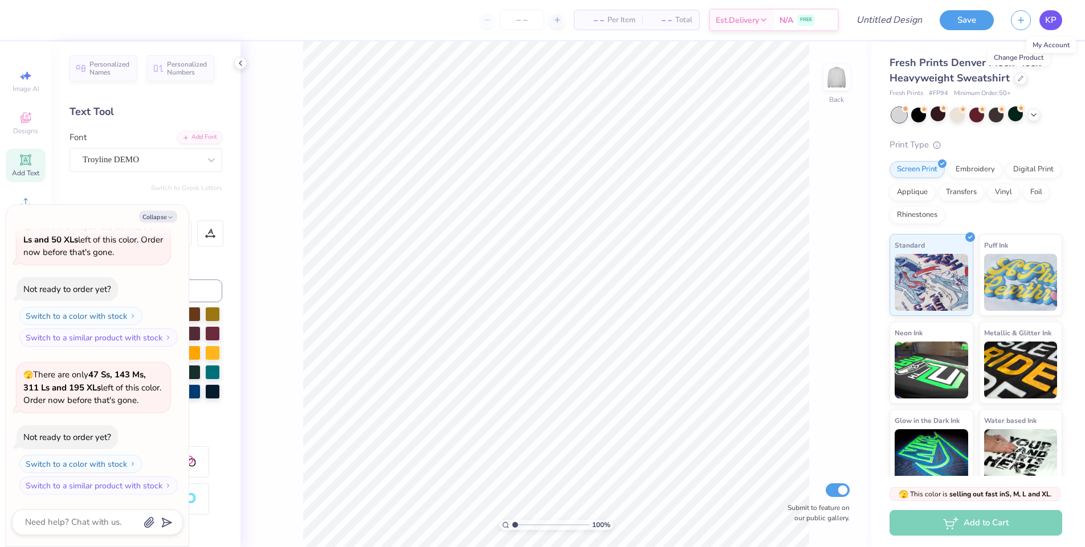
click at [1052, 23] on span "KP" at bounding box center [1050, 20] width 11 height 13
type textarea "x"
